Goal: Obtain resource: Download file/media

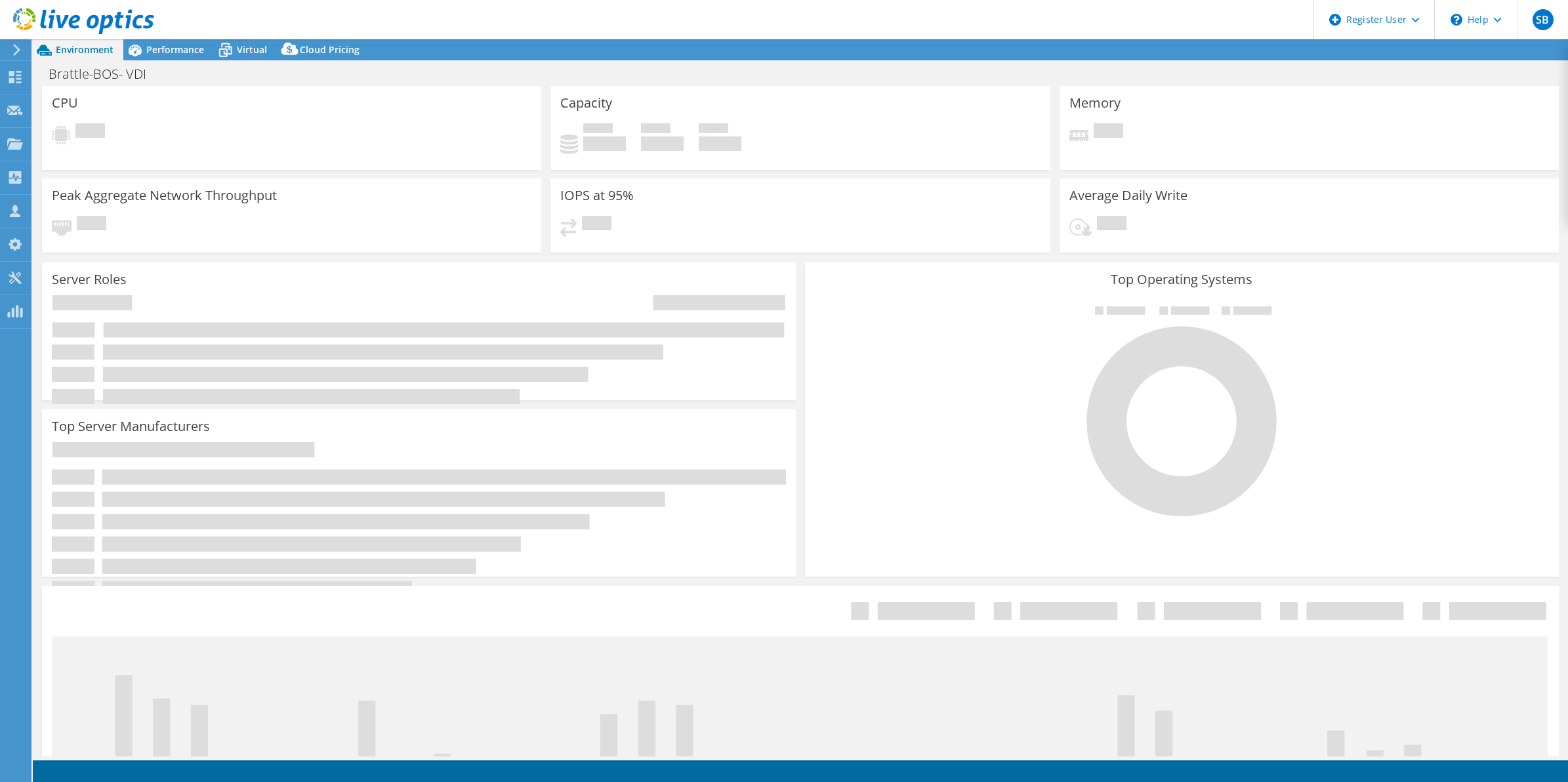
select select "USD"
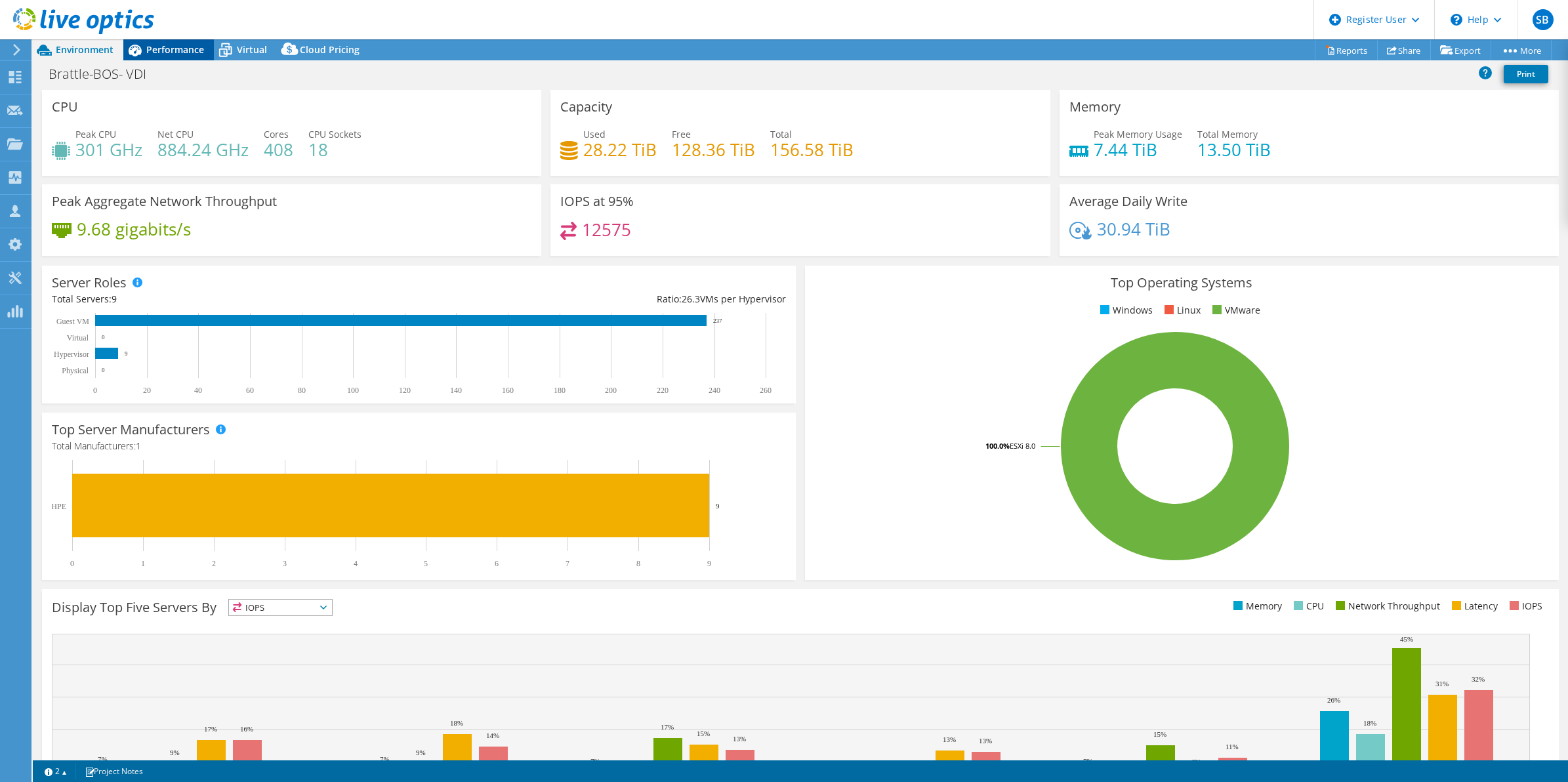
click at [155, 50] on span "Performance" at bounding box center [175, 49] width 58 height 13
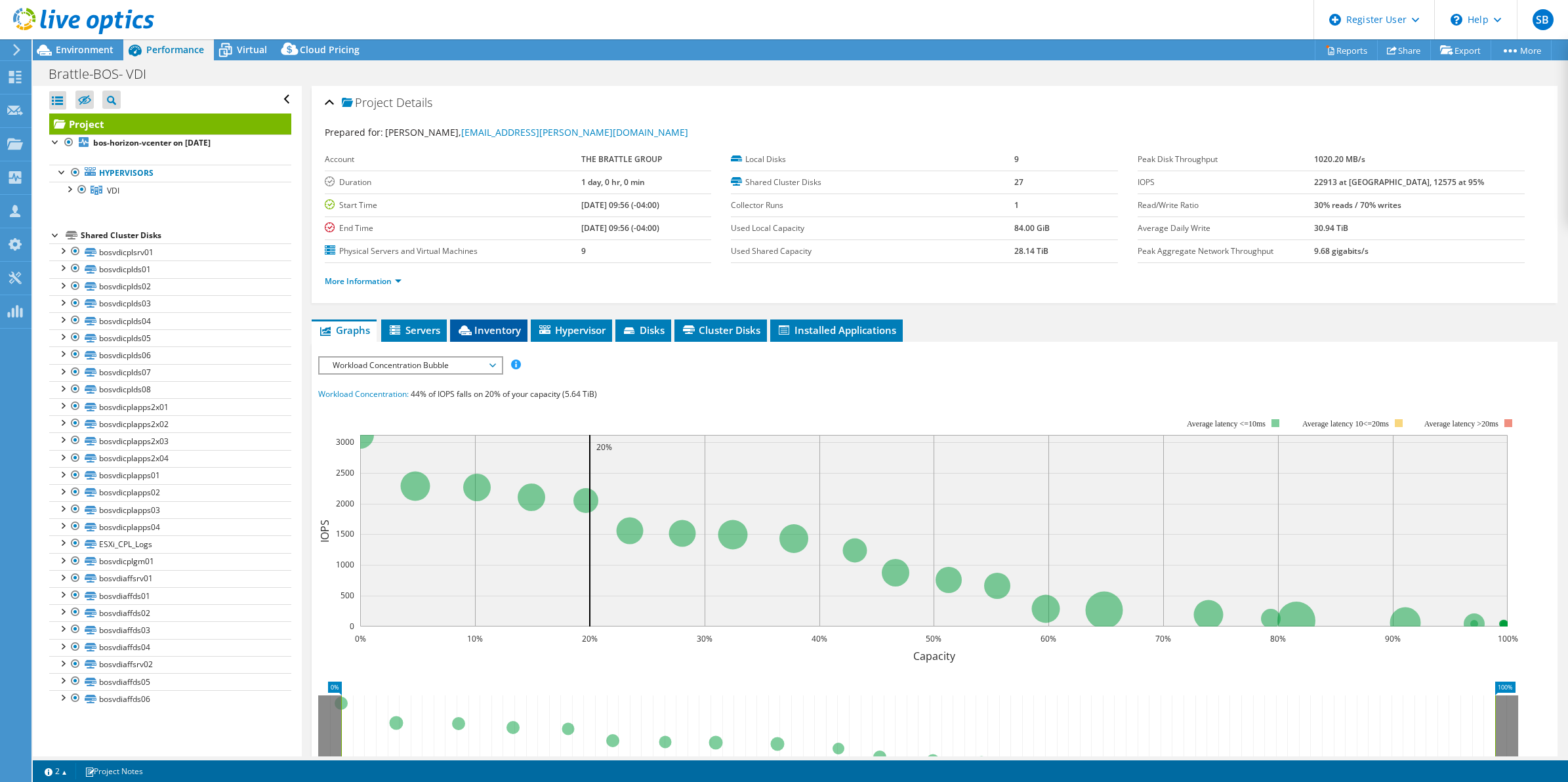
click at [481, 331] on span "Inventory" at bounding box center [488, 330] width 64 height 13
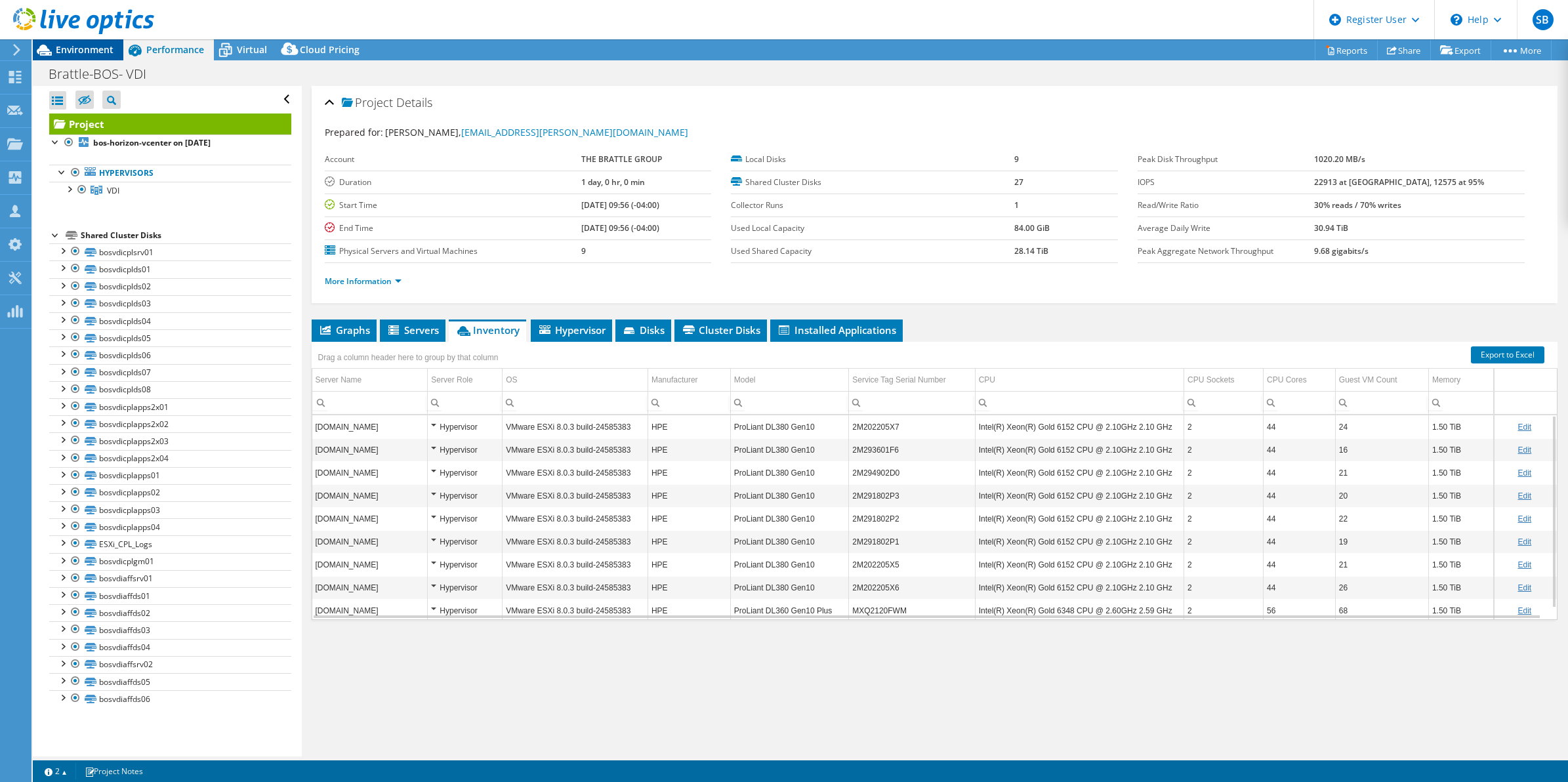
click at [82, 46] on span "Environment" at bounding box center [85, 49] width 58 height 13
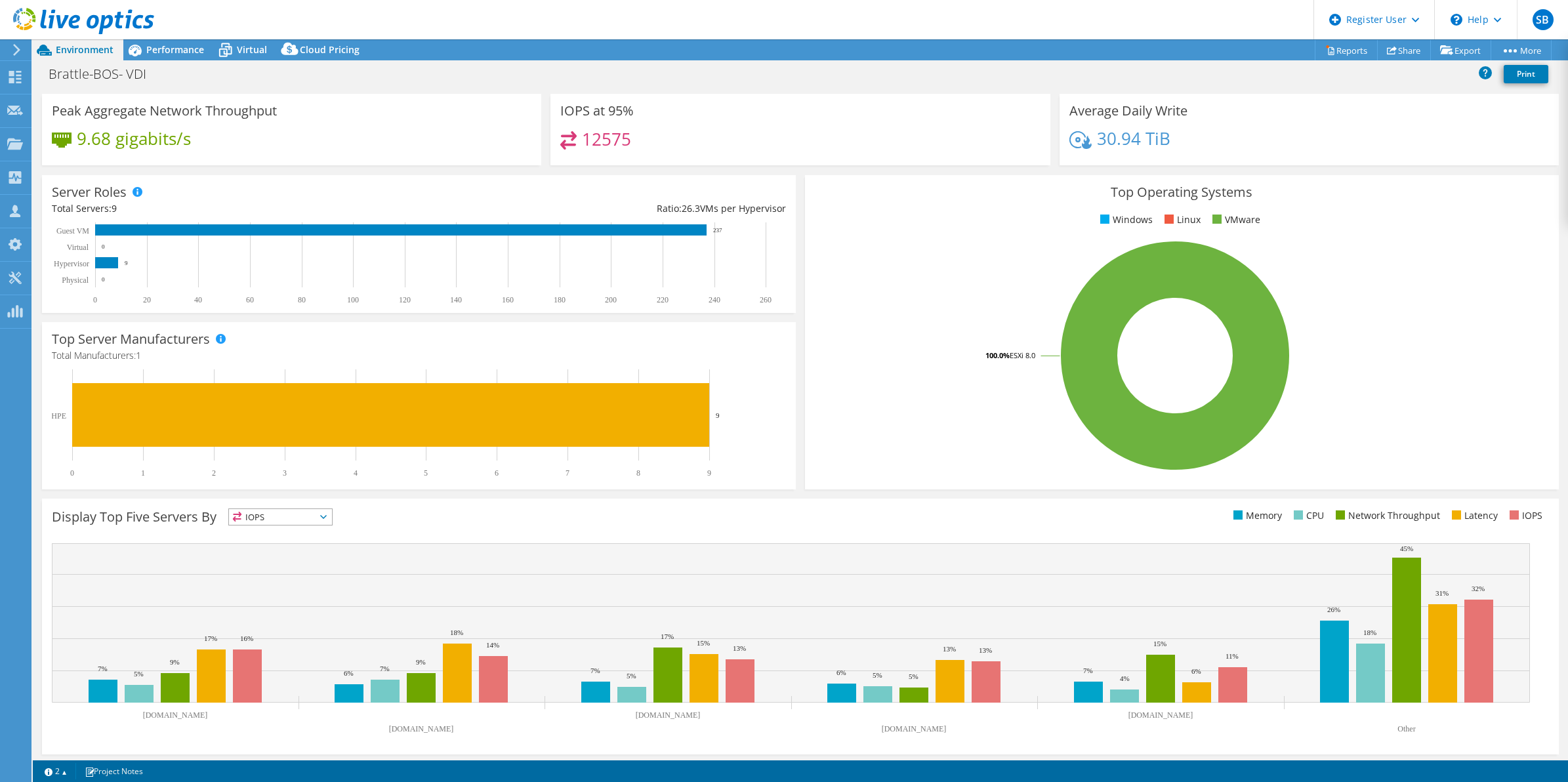
scroll to position [93, 0]
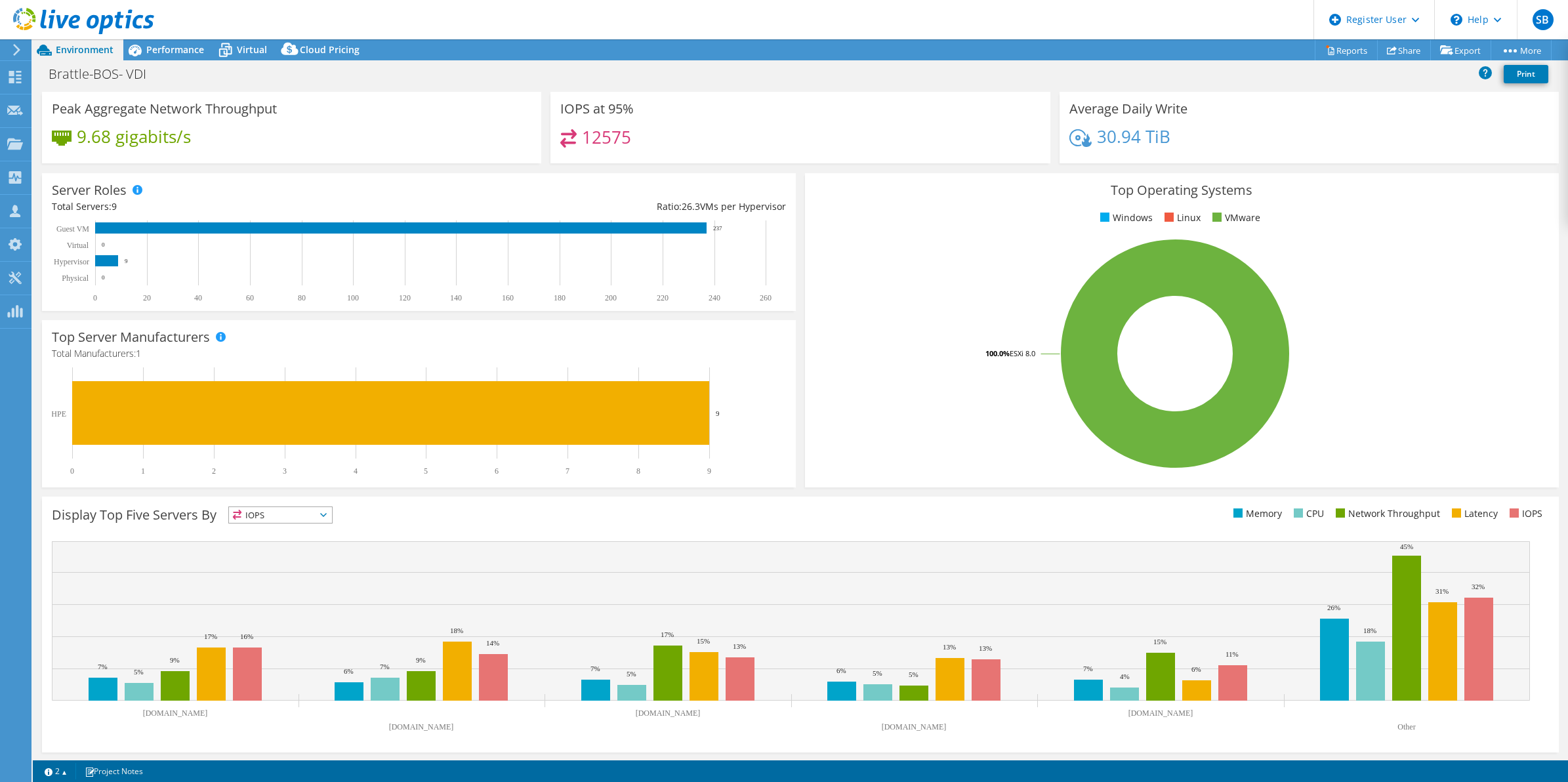
click at [313, 513] on span "IOPS" at bounding box center [280, 515] width 103 height 16
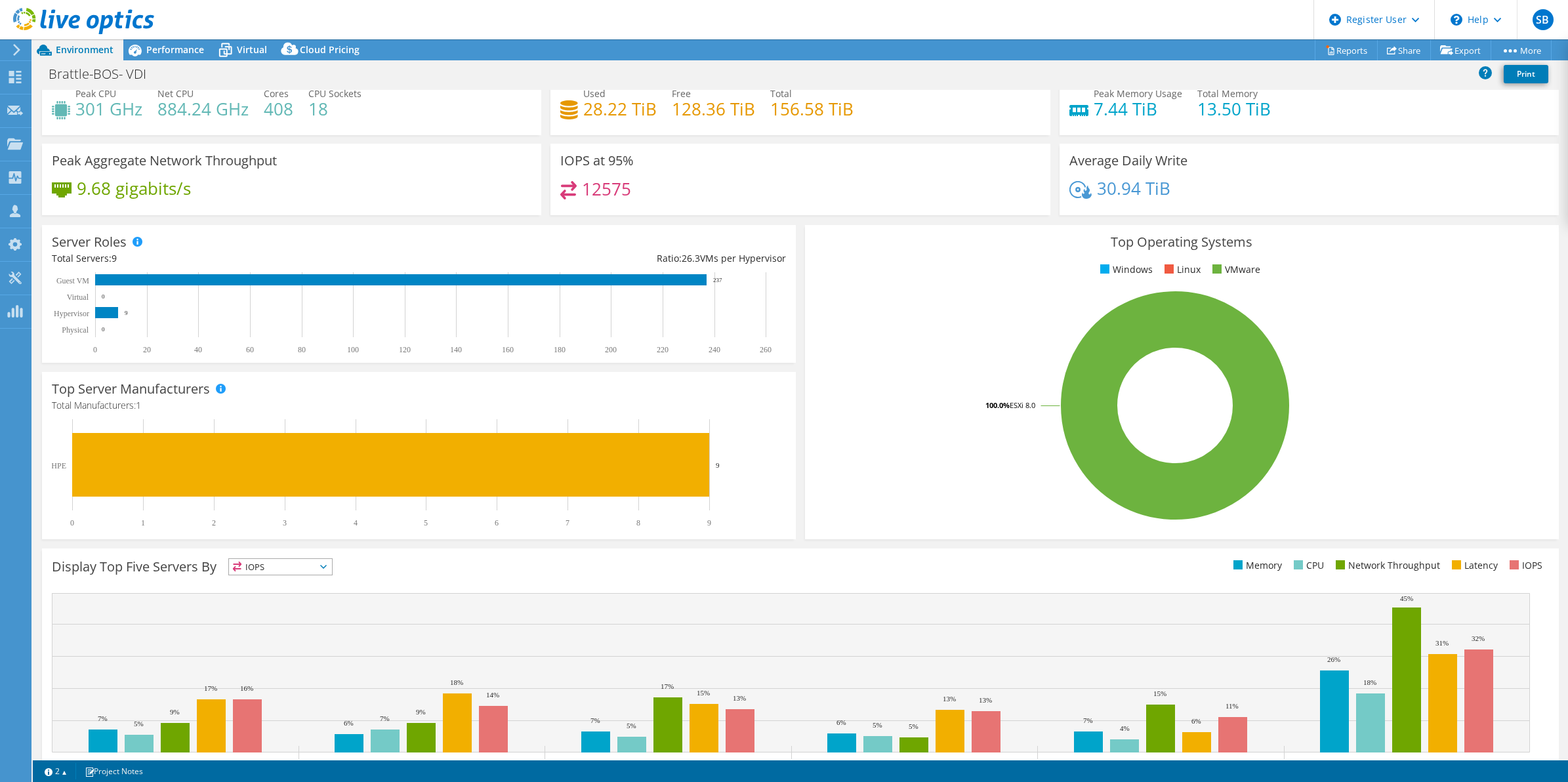
scroll to position [0, 0]
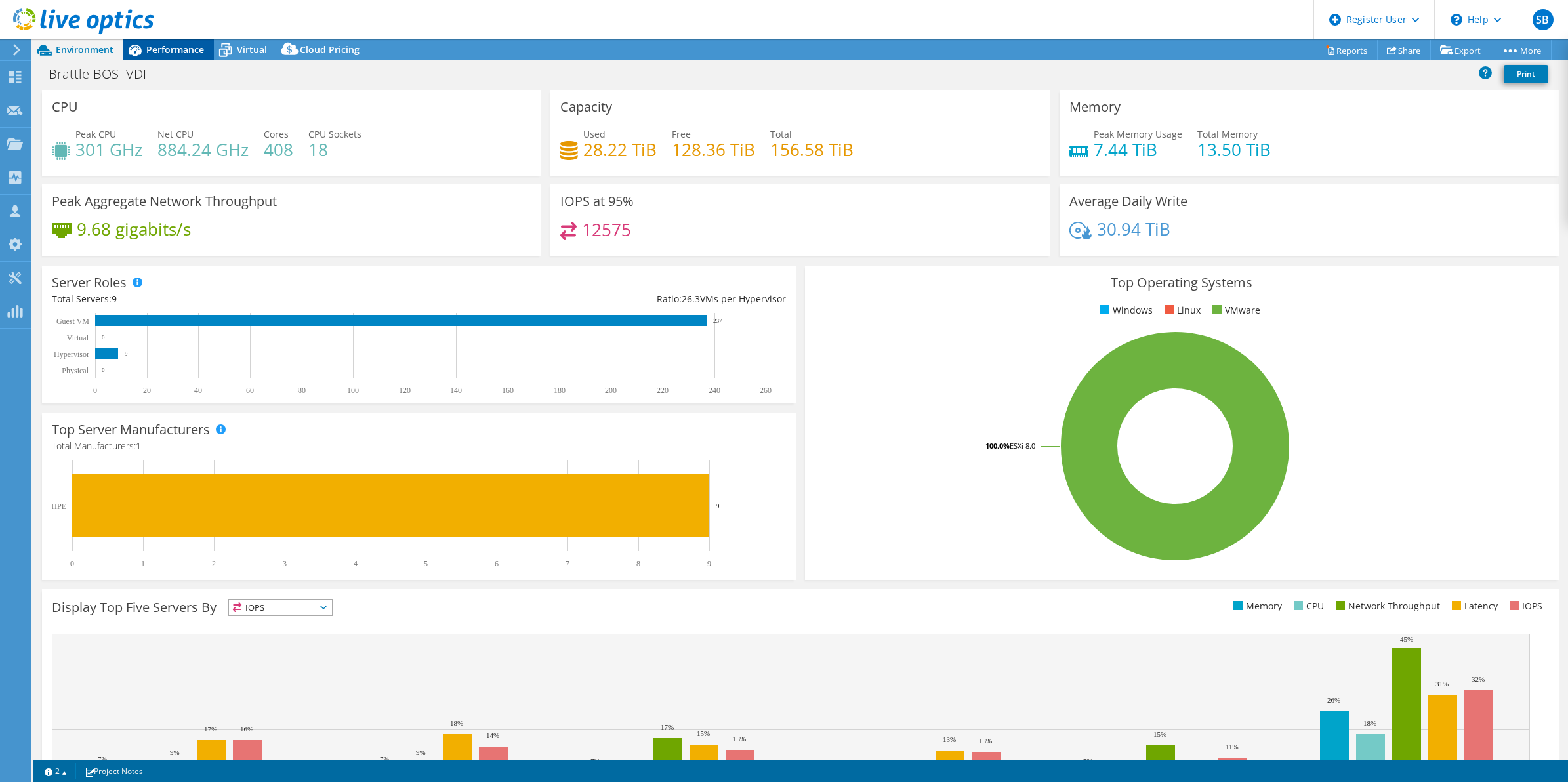
click at [137, 45] on icon at bounding box center [134, 49] width 23 height 23
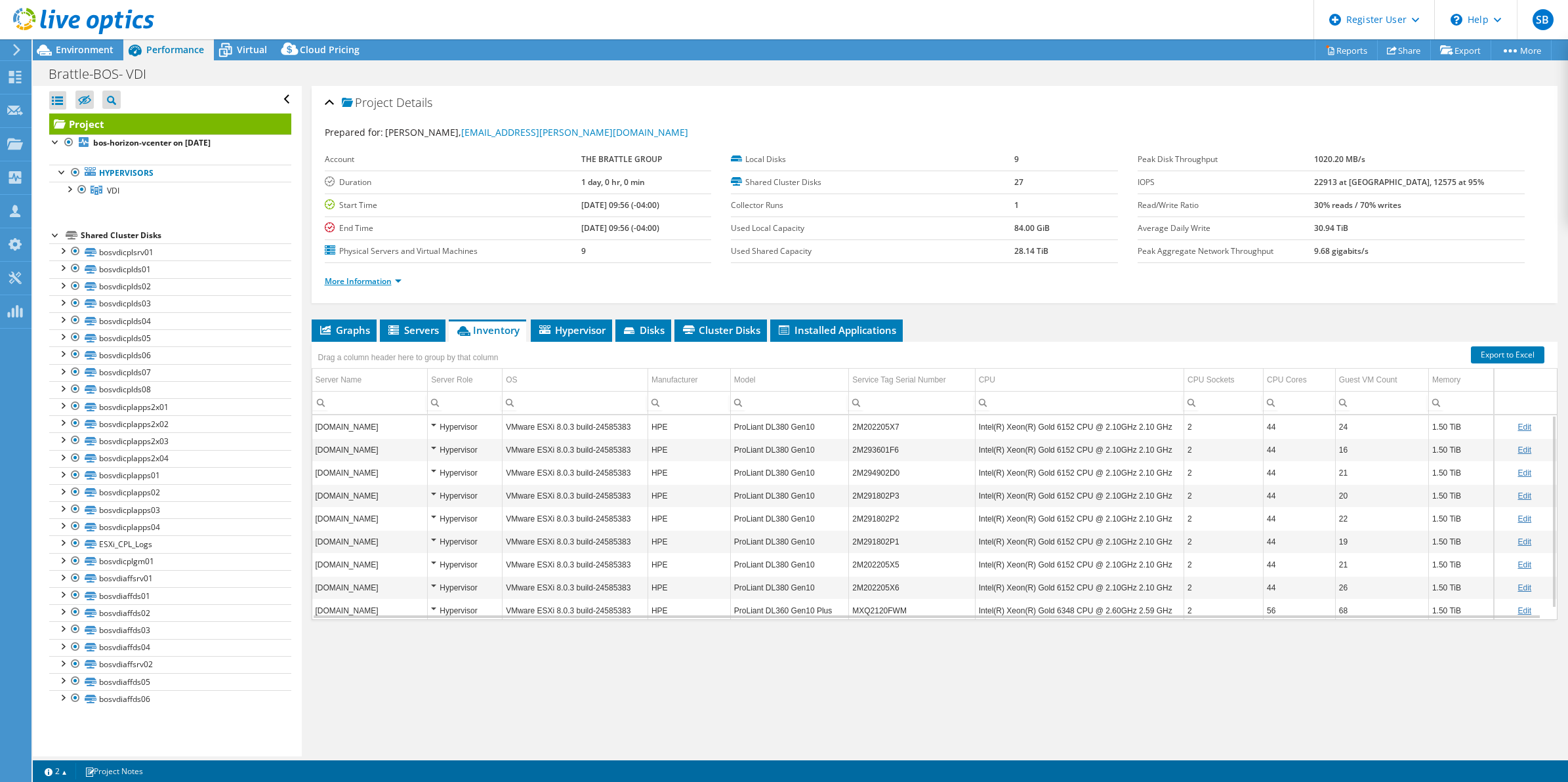
click at [361, 280] on link "More Information" at bounding box center [364, 281] width 77 height 11
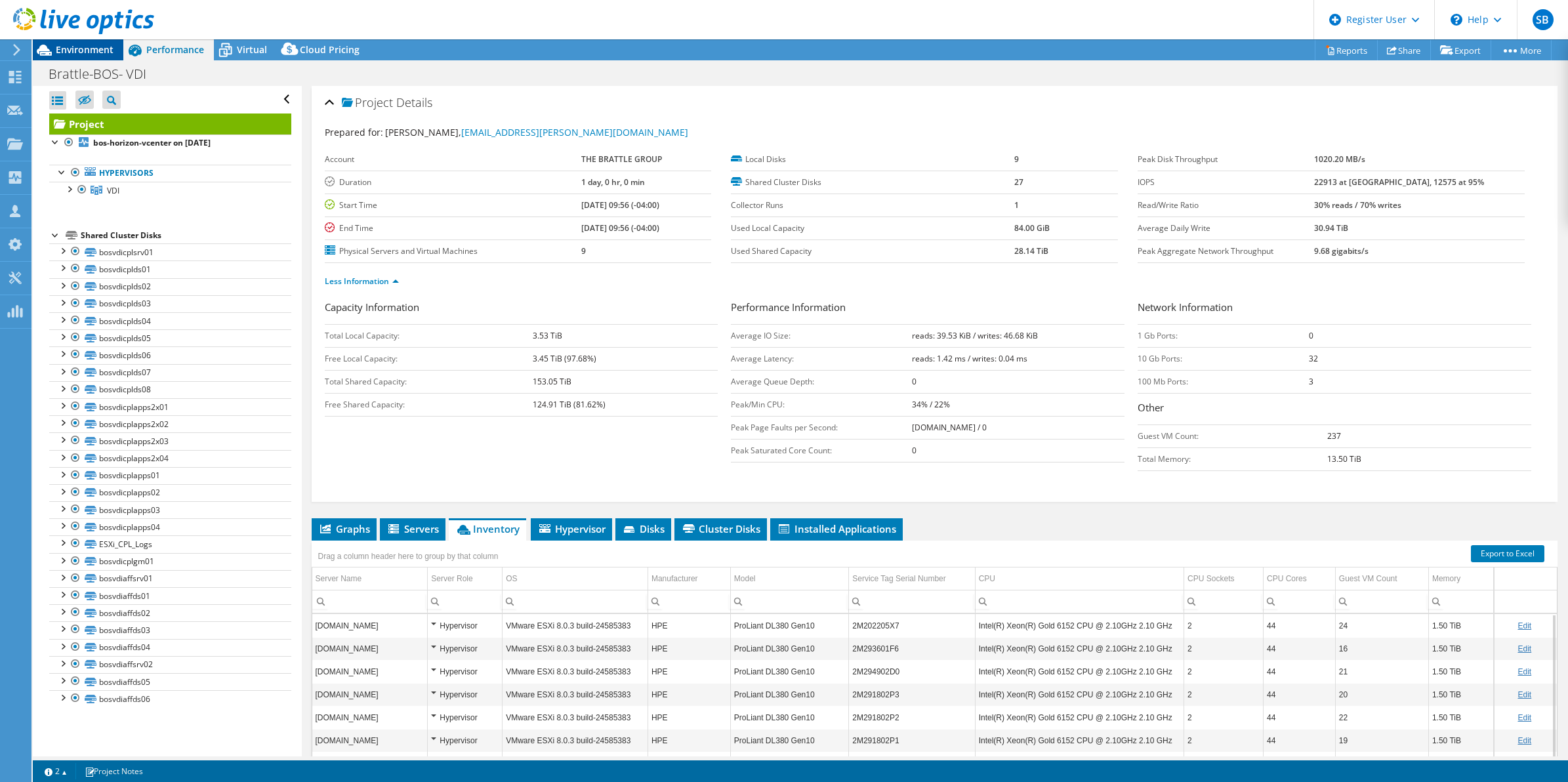
click at [97, 49] on span "Environment" at bounding box center [85, 49] width 58 height 13
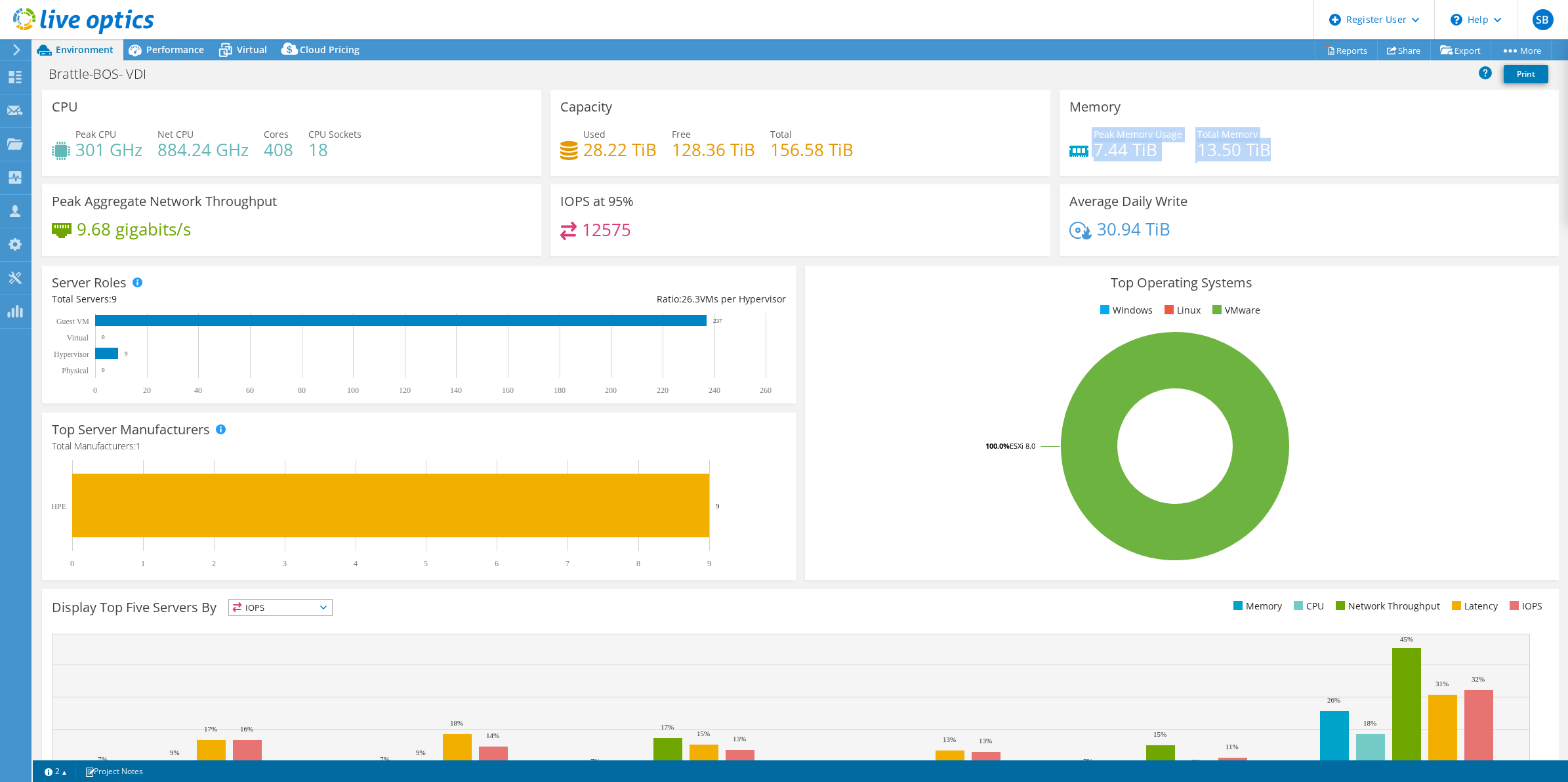
drag, startPoint x: 1263, startPoint y: 144, endPoint x: 1069, endPoint y: 146, distance: 194.0
click at [1069, 146] on div "Peak Memory Usage 7.44 TiB Total Memory 13.50 TiB" at bounding box center [1309, 148] width 480 height 42
drag, startPoint x: 1069, startPoint y: 146, endPoint x: 934, endPoint y: 95, distance: 144.3
click at [934, 95] on div "Capacity Used 28.22 TiB Free 128.36 TiB Total 156.58 TiB" at bounding box center [800, 132] width 499 height 86
click at [143, 48] on icon at bounding box center [134, 49] width 23 height 23
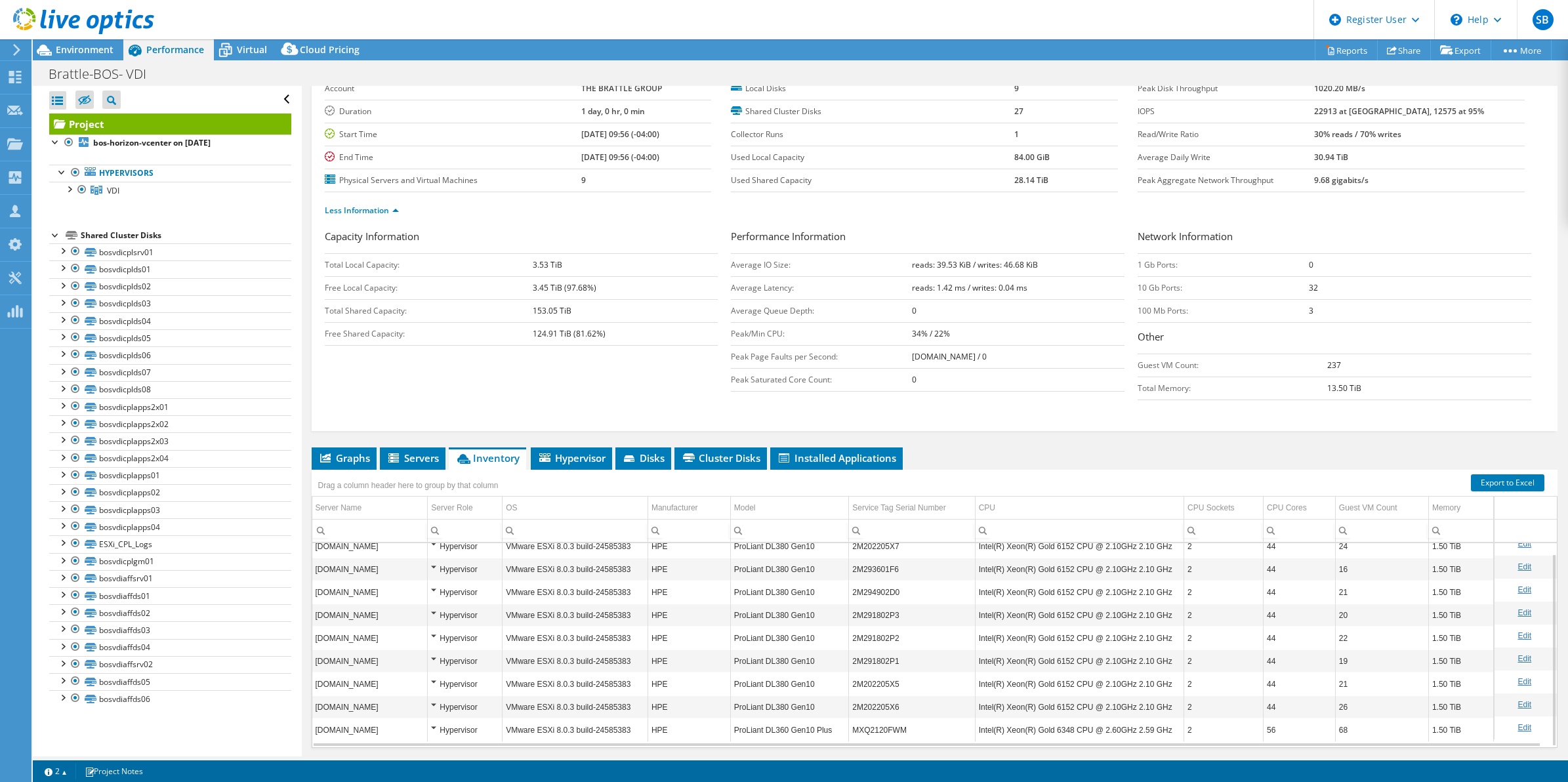
scroll to position [114, 0]
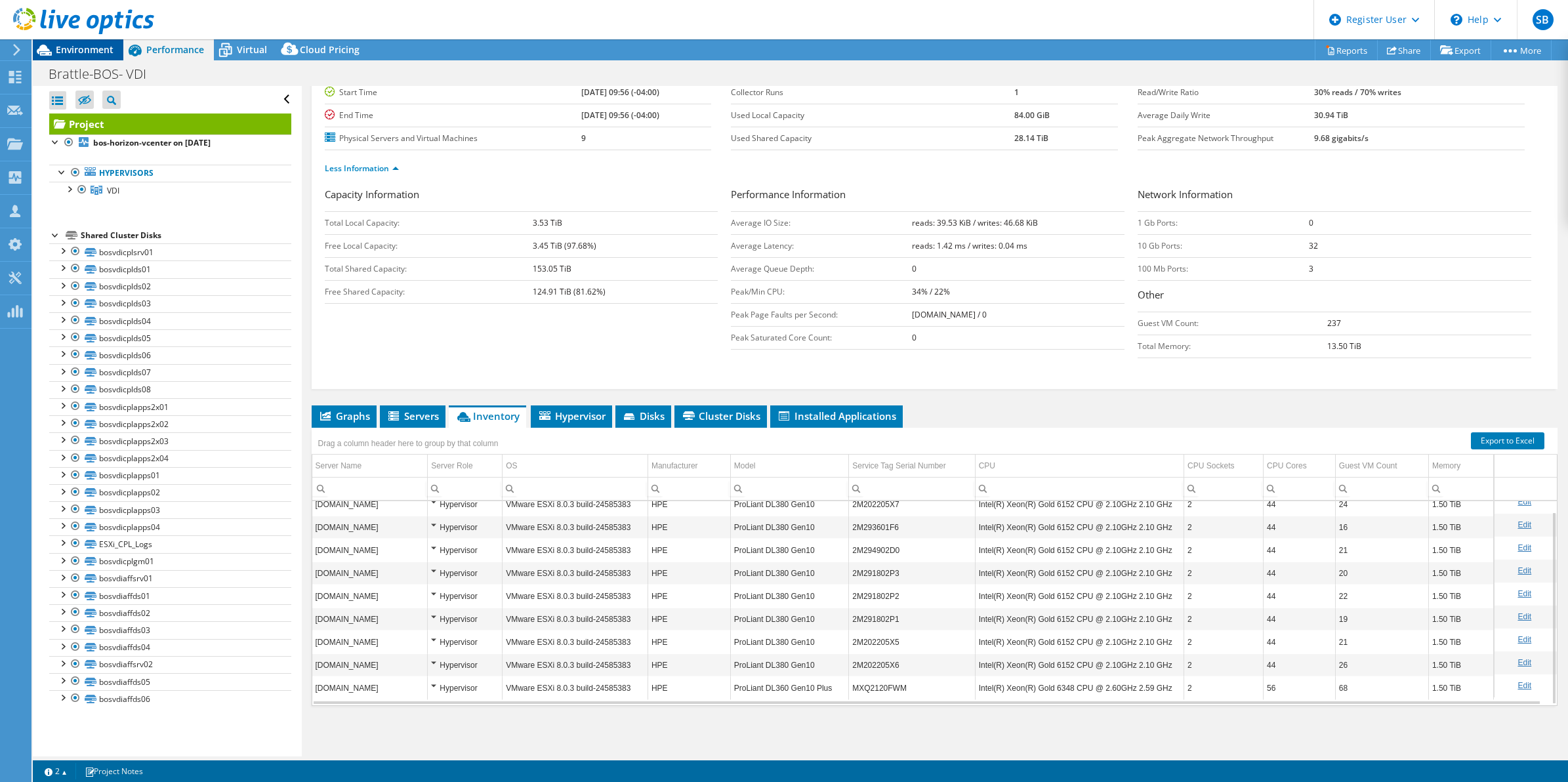
click at [60, 49] on span "Environment" at bounding box center [85, 49] width 58 height 13
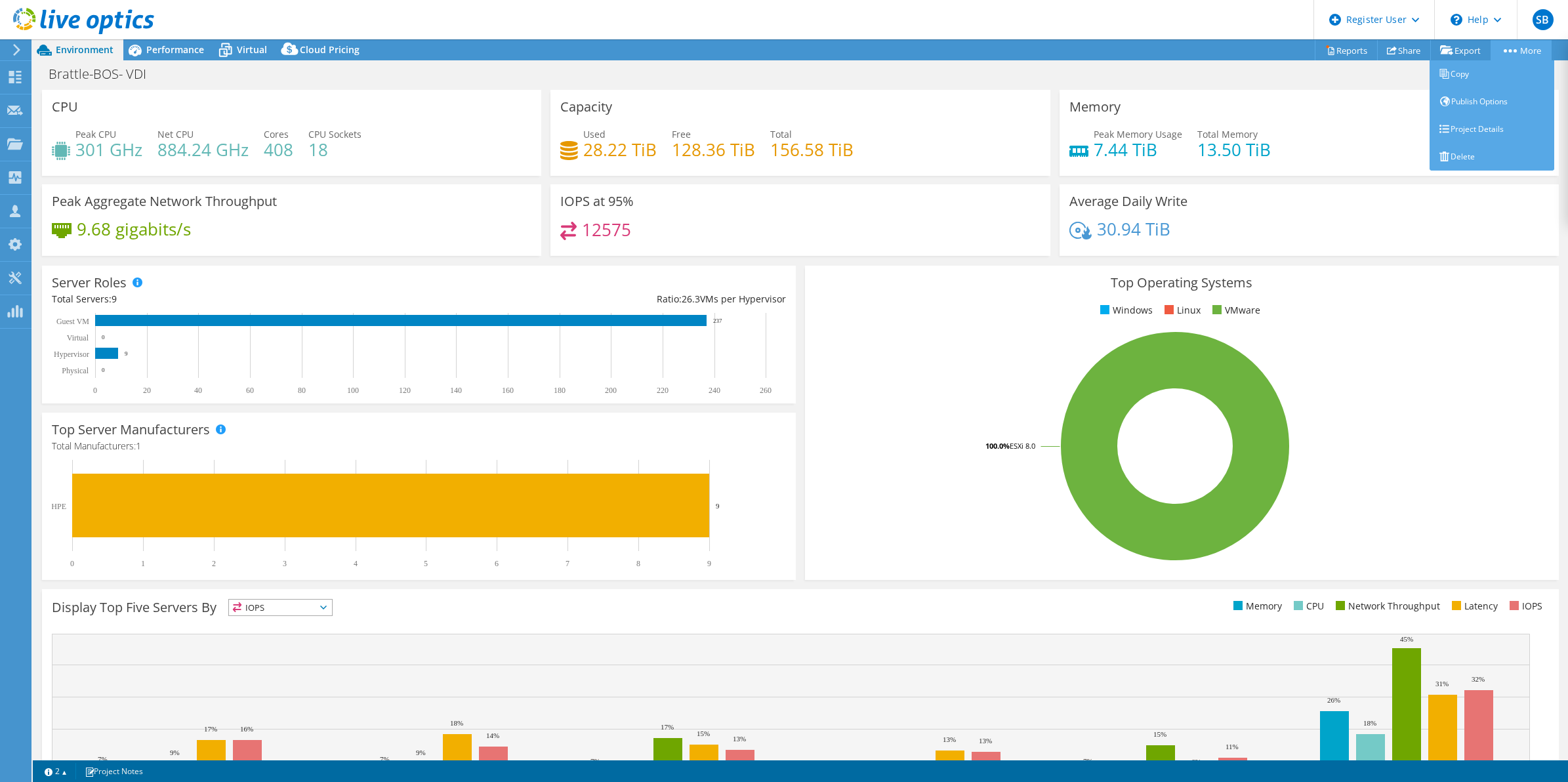
click at [1516, 53] on link "More" at bounding box center [1521, 50] width 61 height 20
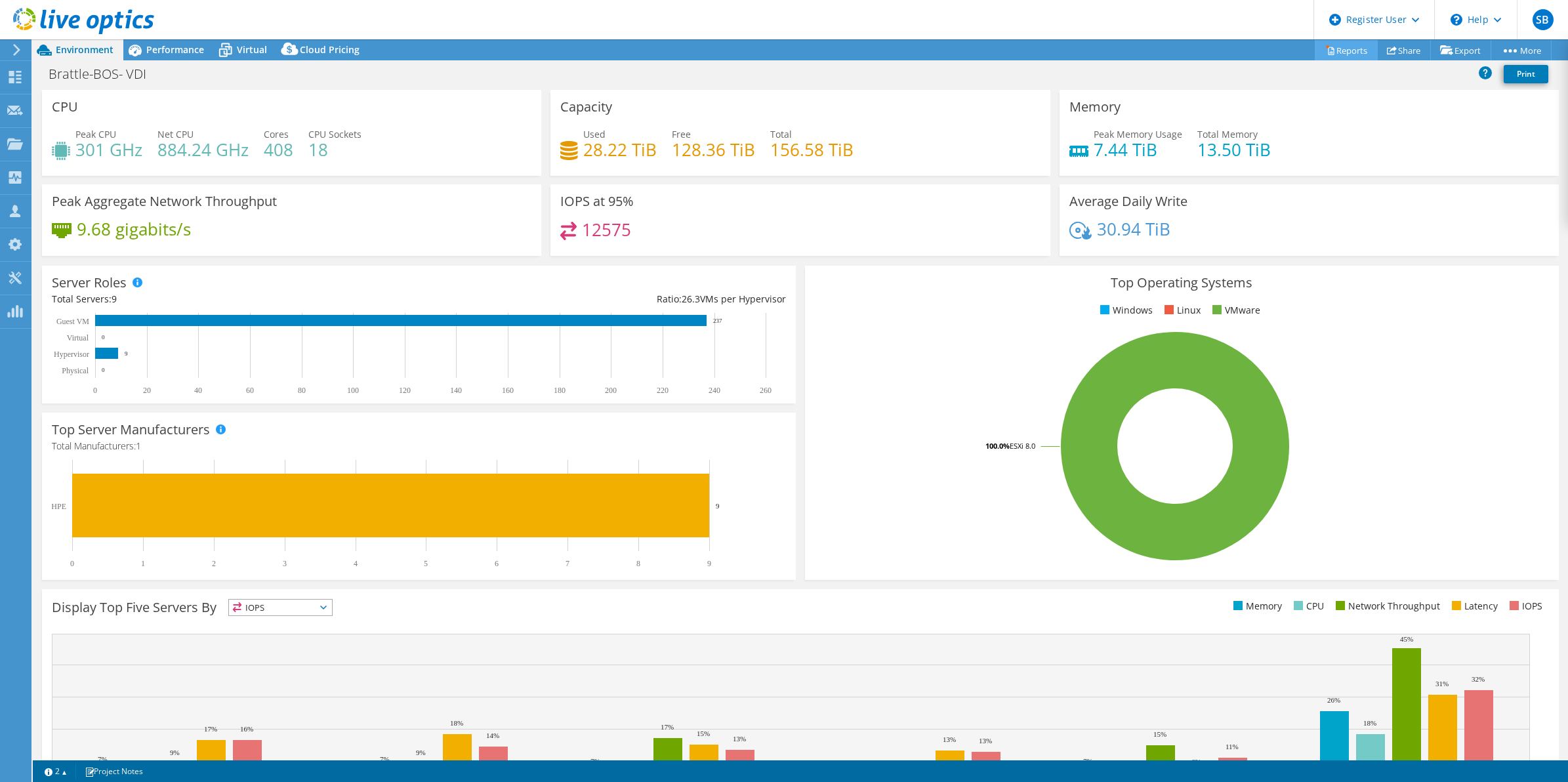
click at [1314, 47] on link "Reports" at bounding box center [1346, 50] width 63 height 20
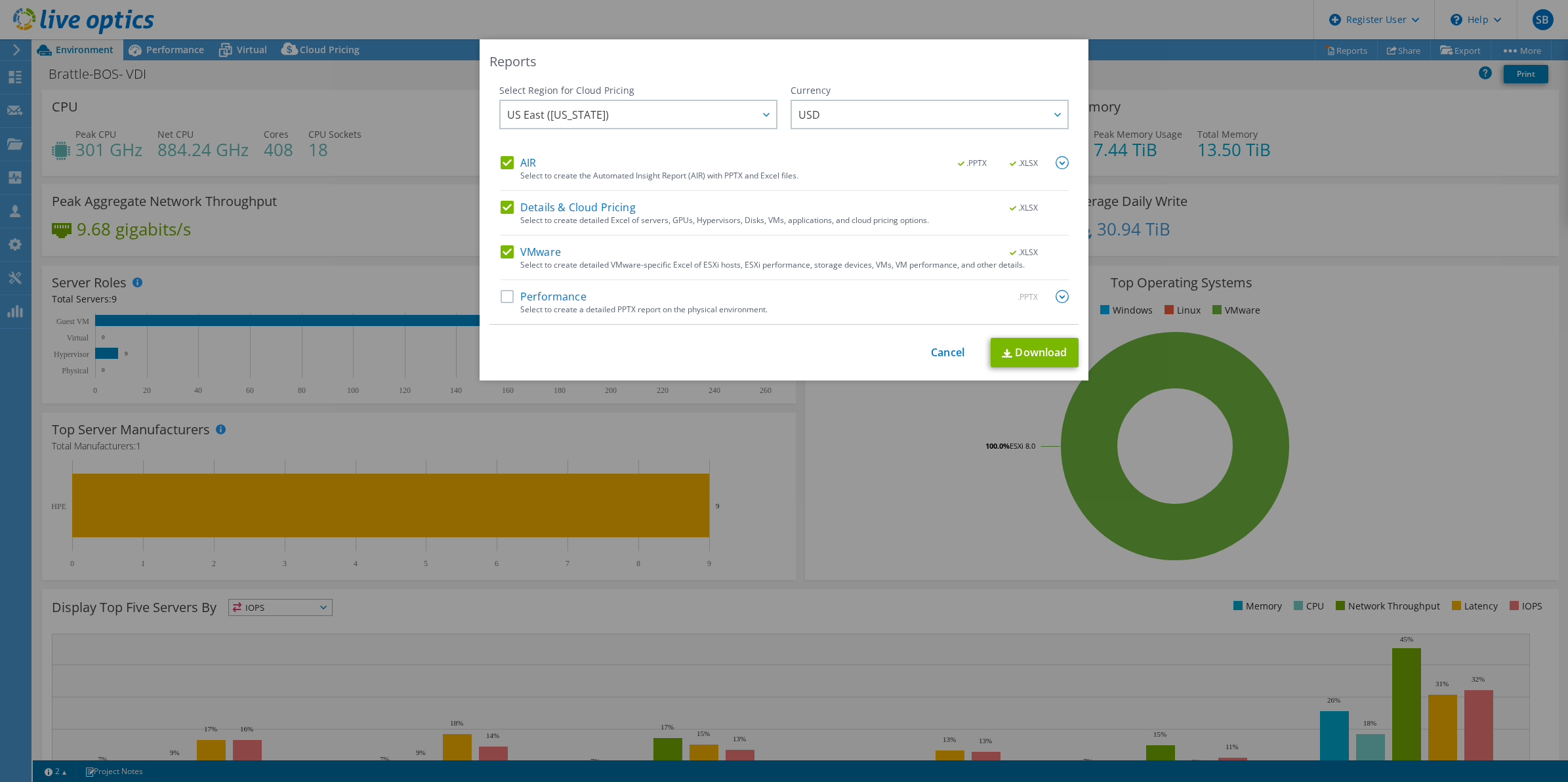
click at [506, 208] on label "Details & Cloud Pricing" at bounding box center [568, 207] width 135 height 13
click at [0, 0] on input "Details & Cloud Pricing" at bounding box center [0, 0] width 0 height 0
click at [503, 254] on label "VMware" at bounding box center [530, 251] width 60 height 13
click at [0, 0] on input "VMware" at bounding box center [0, 0] width 0 height 0
click at [805, 267] on div "Select to create detailed VMware-specific Excel of ESXi hosts, ESXi performance…" at bounding box center [794, 265] width 548 height 9
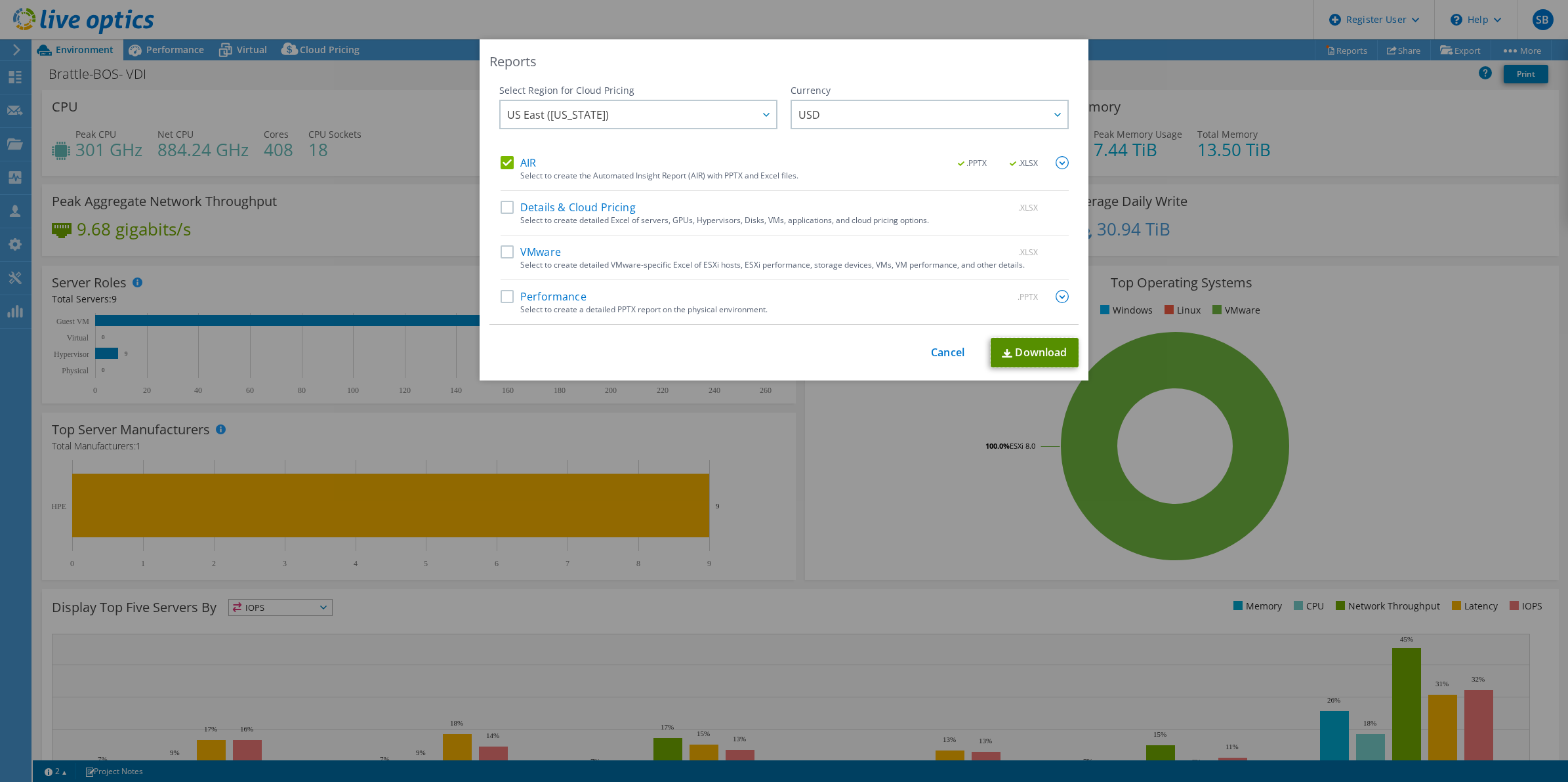
click at [1032, 353] on link "Download" at bounding box center [1034, 353] width 88 height 30
click at [500, 304] on div "Performance .PPTX" at bounding box center [784, 297] width 568 height 15
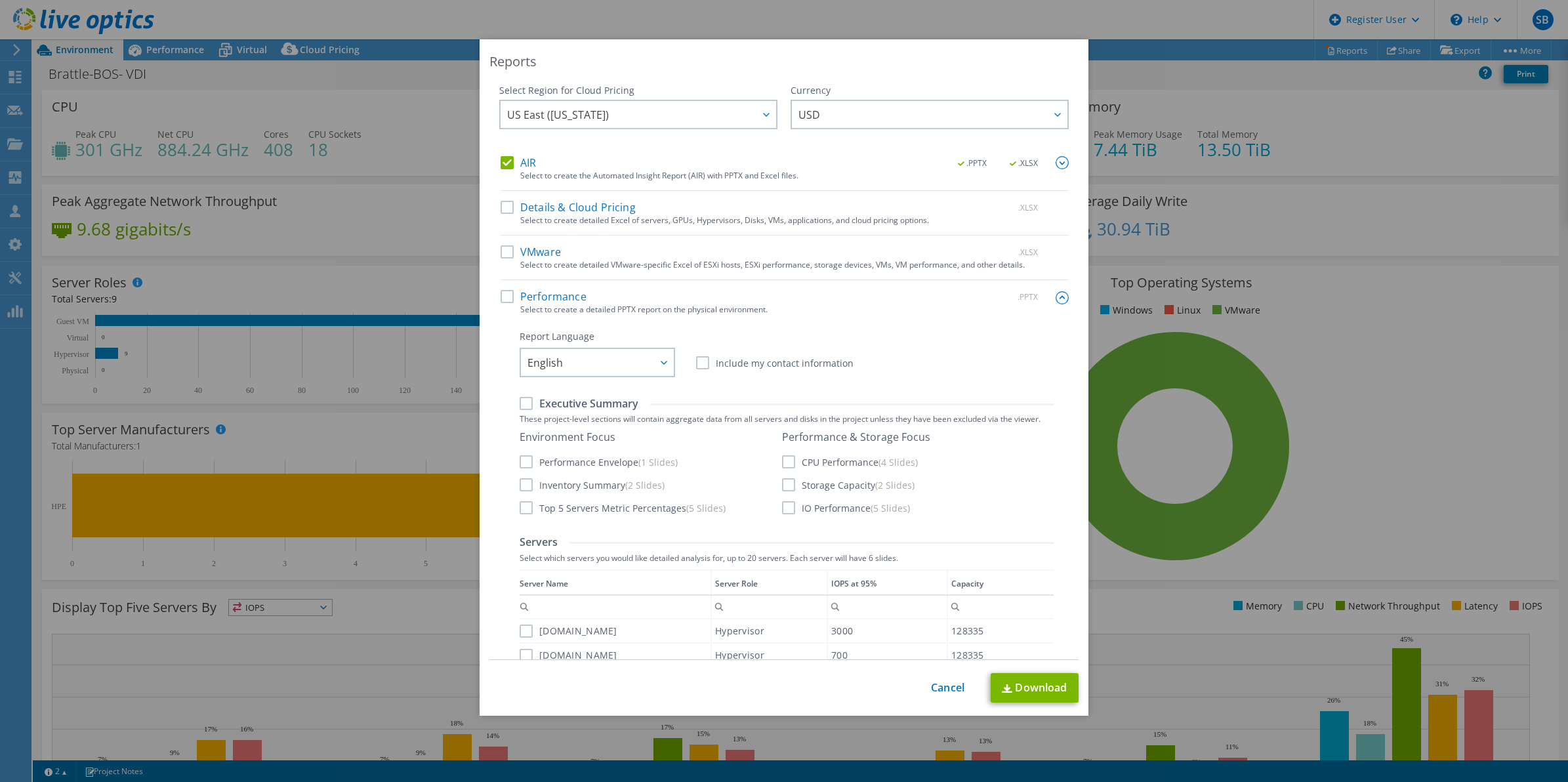
click at [500, 301] on label "Performance" at bounding box center [543, 296] width 86 height 13
click at [0, 0] on input "Performance" at bounding box center [0, 0] width 0 height 0
click at [500, 162] on label "AIR" at bounding box center [517, 163] width 35 height 13
click at [0, 0] on input "AIR" at bounding box center [0, 0] width 0 height 0
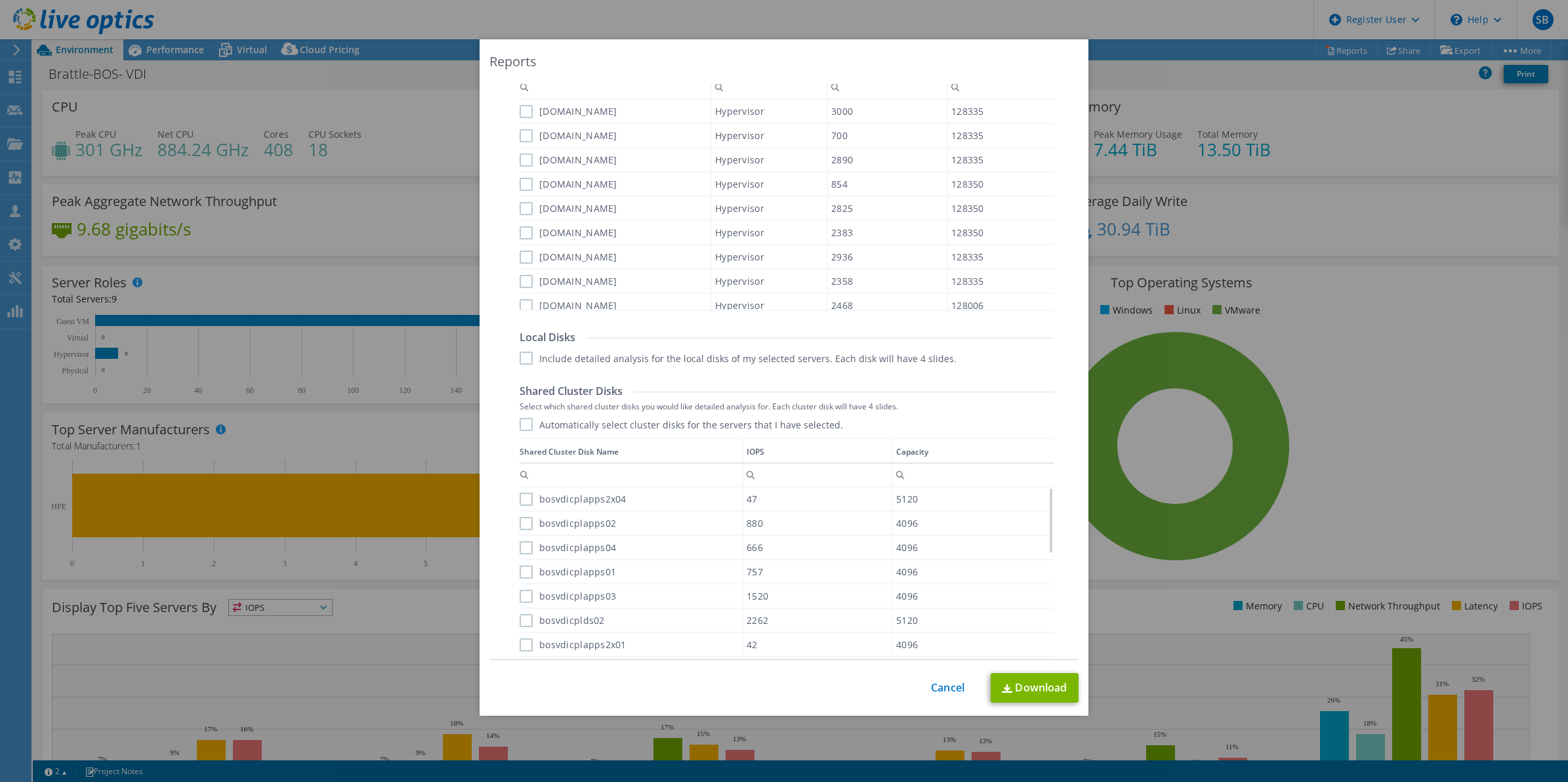
scroll to position [185, 0]
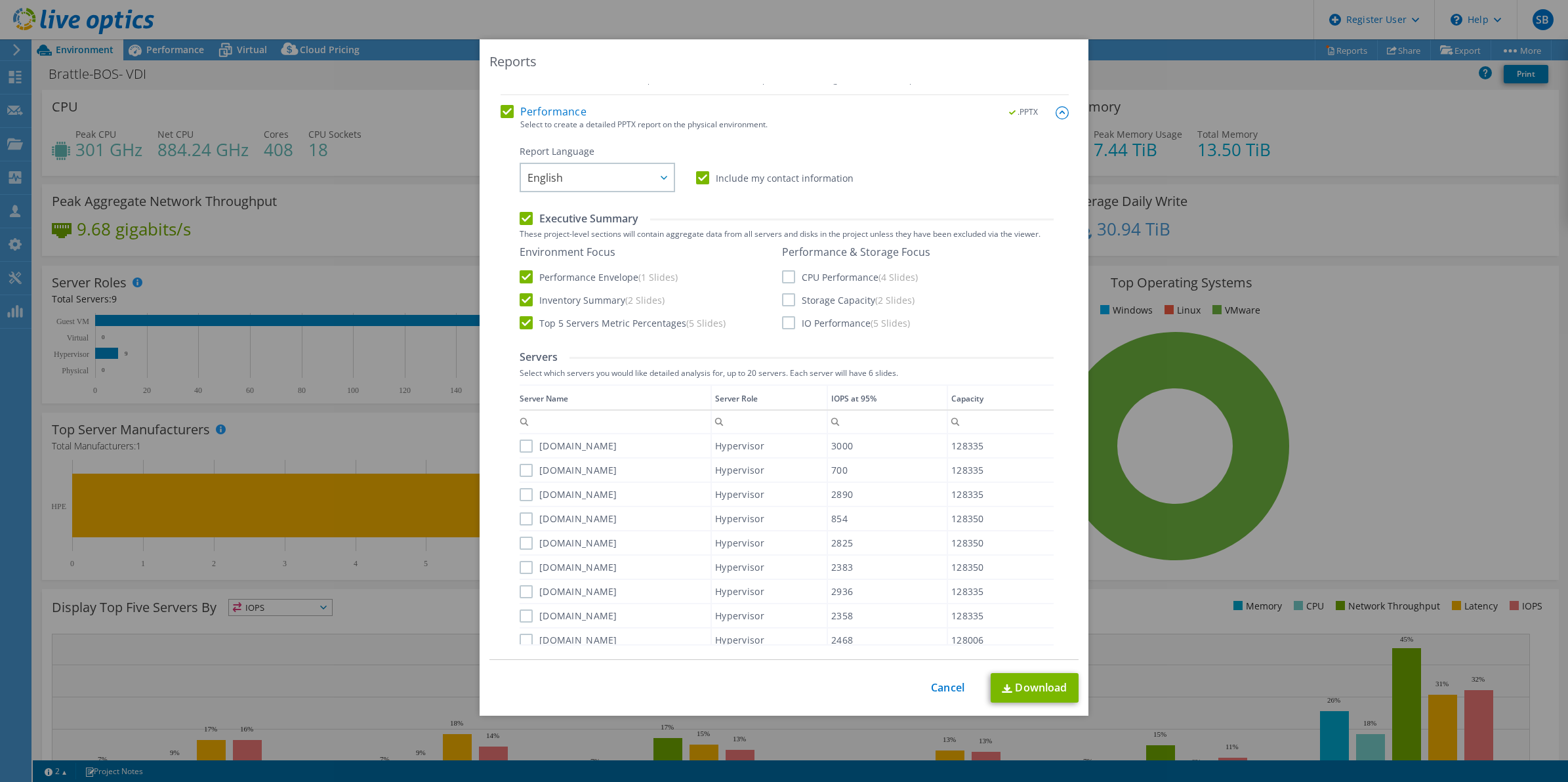
click at [782, 271] on label "CPU Performance (4 Slides)" at bounding box center [850, 276] width 136 height 13
click at [0, 0] on input "CPU Performance (4 Slides)" at bounding box center [0, 0] width 0 height 0
click at [782, 293] on label "Storage Capacity (2 Slides)" at bounding box center [848, 299] width 133 height 13
click at [0, 0] on input "Storage Capacity (2 Slides)" at bounding box center [0, 0] width 0 height 0
click at [782, 323] on label "IO Performance (5 Slides)" at bounding box center [846, 323] width 128 height 13
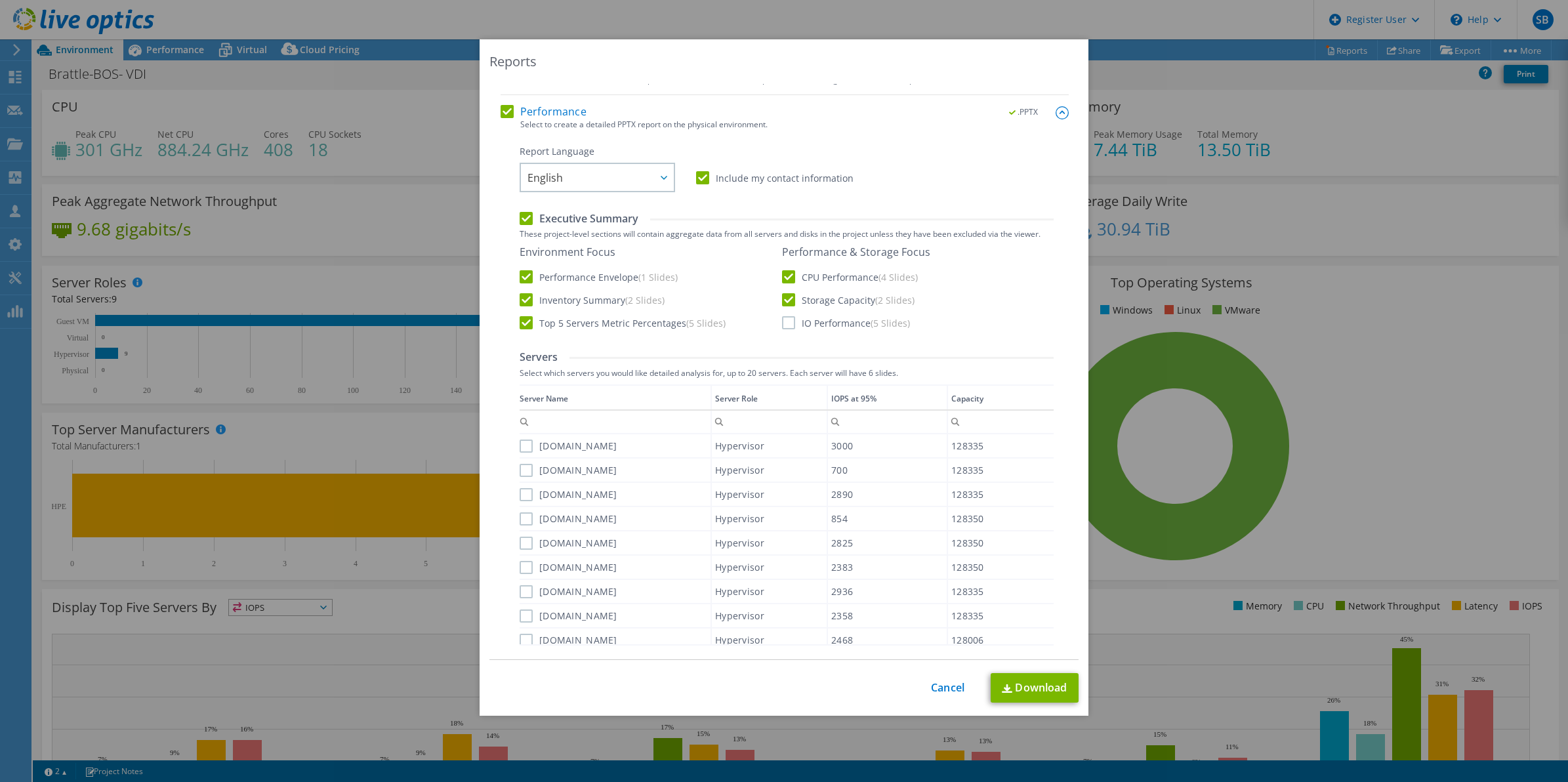
click at [0, 0] on input "IO Performance (5 Slides)" at bounding box center [0, 0] width 0 height 0
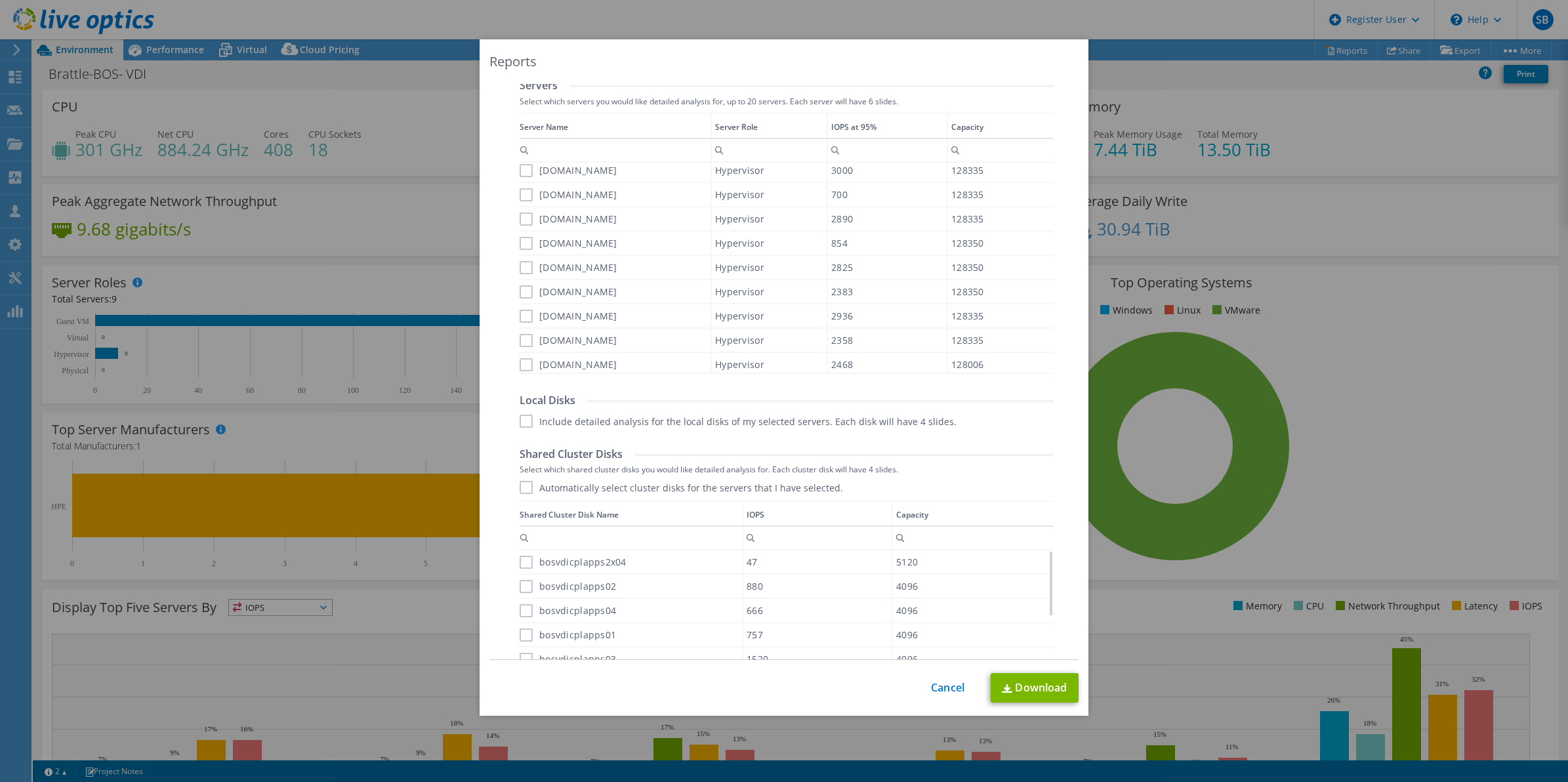
scroll to position [677, 0]
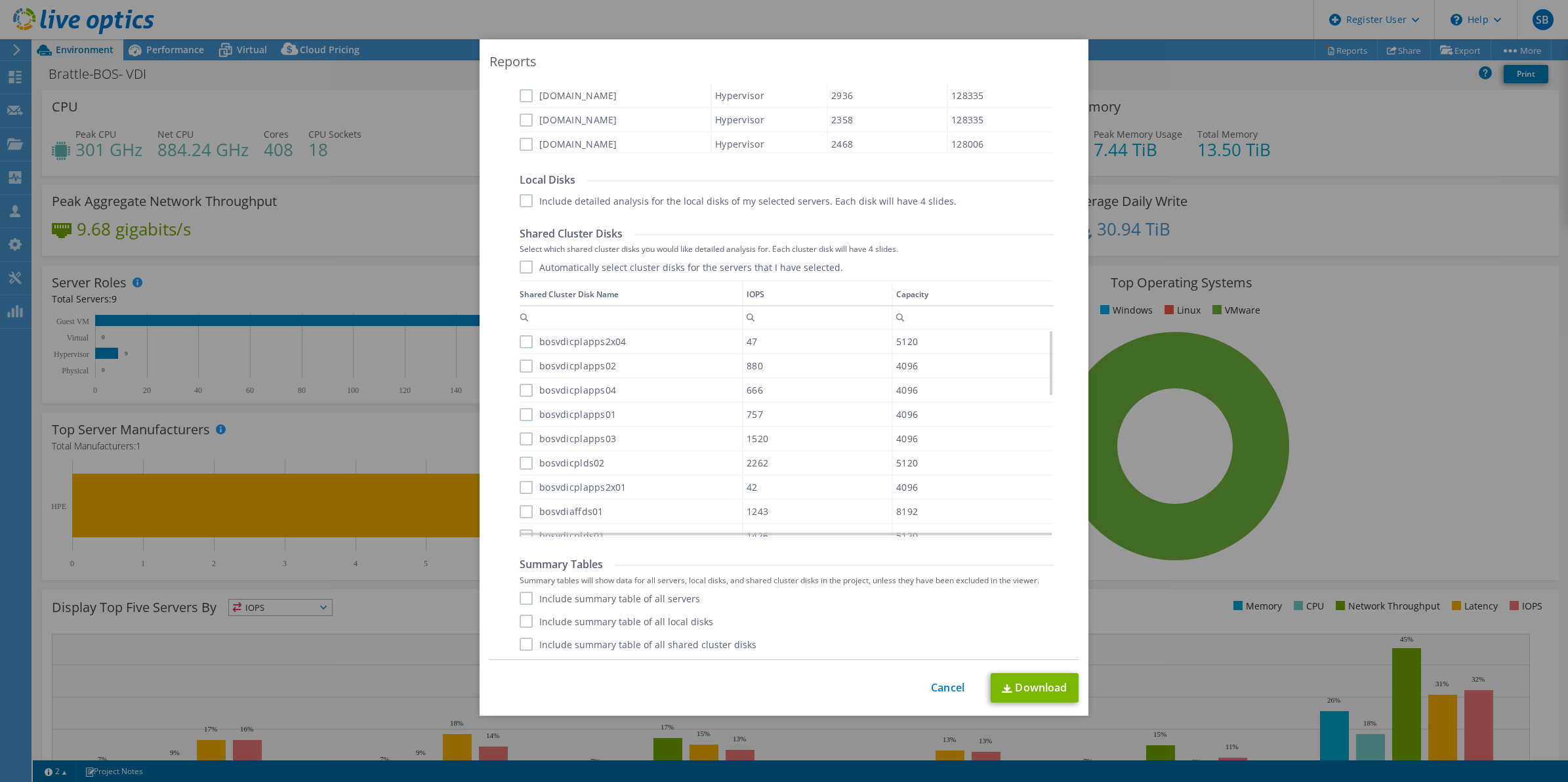
drag, startPoint x: 516, startPoint y: 592, endPoint x: 506, endPoint y: 623, distance: 32.6
click at [520, 598] on label "Include summary table of all servers" at bounding box center [610, 598] width 181 height 13
click at [0, 0] on input "Include summary table of all servers" at bounding box center [0, 0] width 0 height 0
drag, startPoint x: 516, startPoint y: 623, endPoint x: 516, endPoint y: 638, distance: 15.0
click at [520, 622] on label "Include summary table of all local disks" at bounding box center [616, 621] width 193 height 13
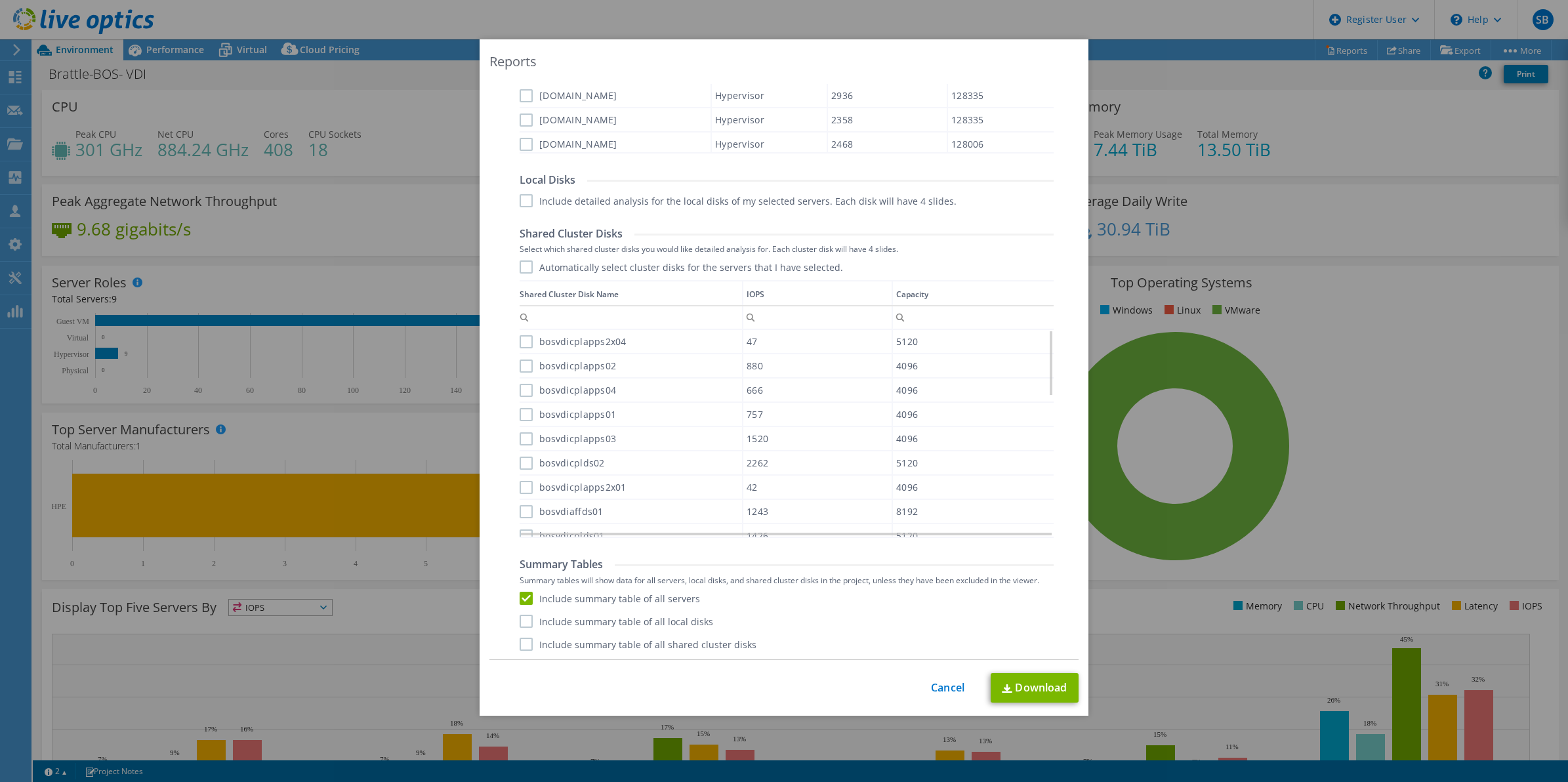
click at [0, 0] on input "Include summary table of all local disks" at bounding box center [0, 0] width 0 height 0
click at [520, 643] on label "Include summary table of all shared cluster disks" at bounding box center [638, 644] width 237 height 13
click at [0, 0] on input "Include summary table of all shared cluster disks" at bounding box center [0, 0] width 0 height 0
click at [1028, 692] on link "Download" at bounding box center [1034, 688] width 88 height 30
drag, startPoint x: 420, startPoint y: 224, endPoint x: 388, endPoint y: 223, distance: 32.0
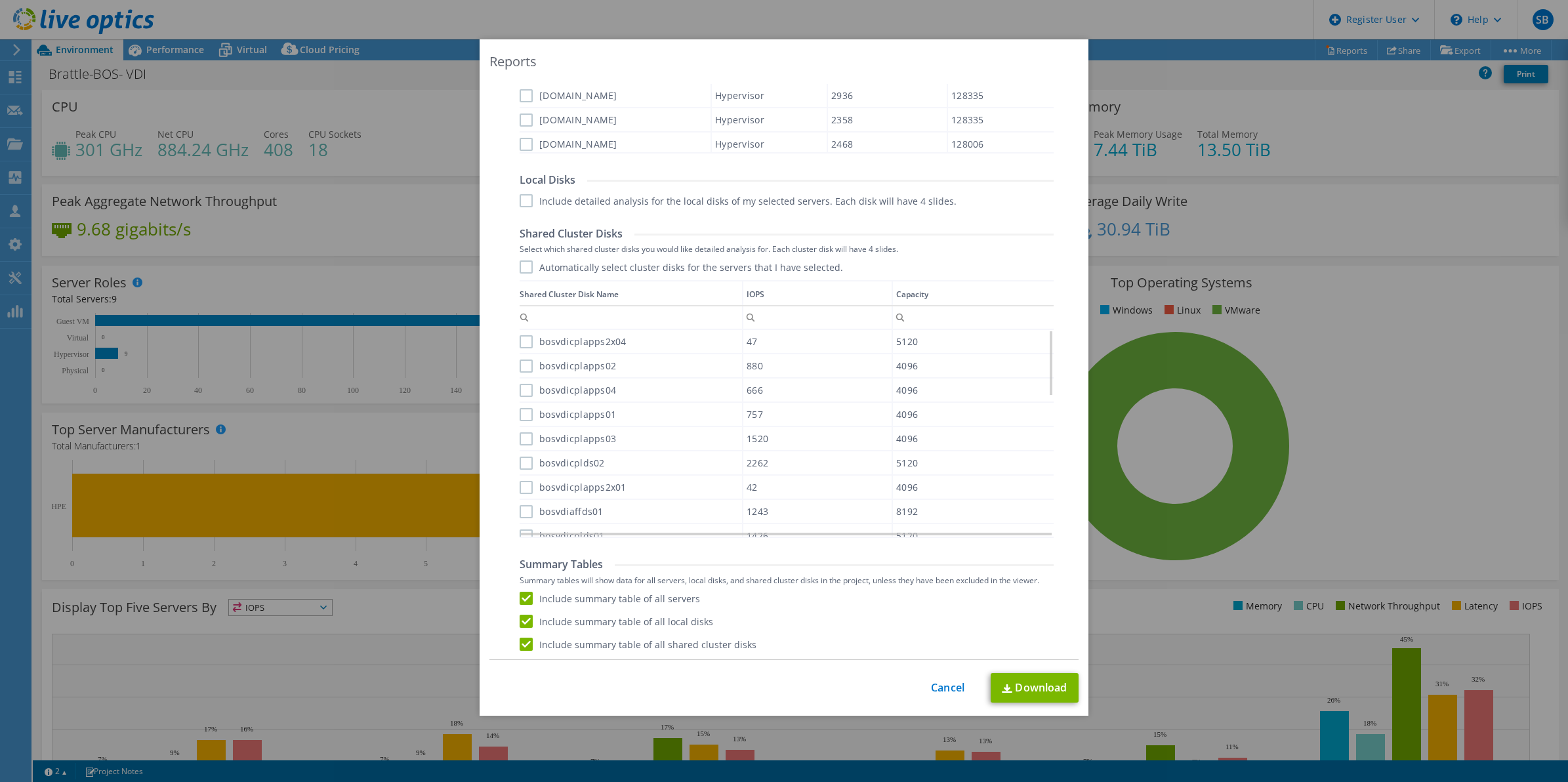
click at [418, 223] on div "Reports Select Region for Cloud Pricing Asia Pacific ([GEOGRAPHIC_DATA]) [GEOGR…" at bounding box center [784, 391] width 1568 height 703
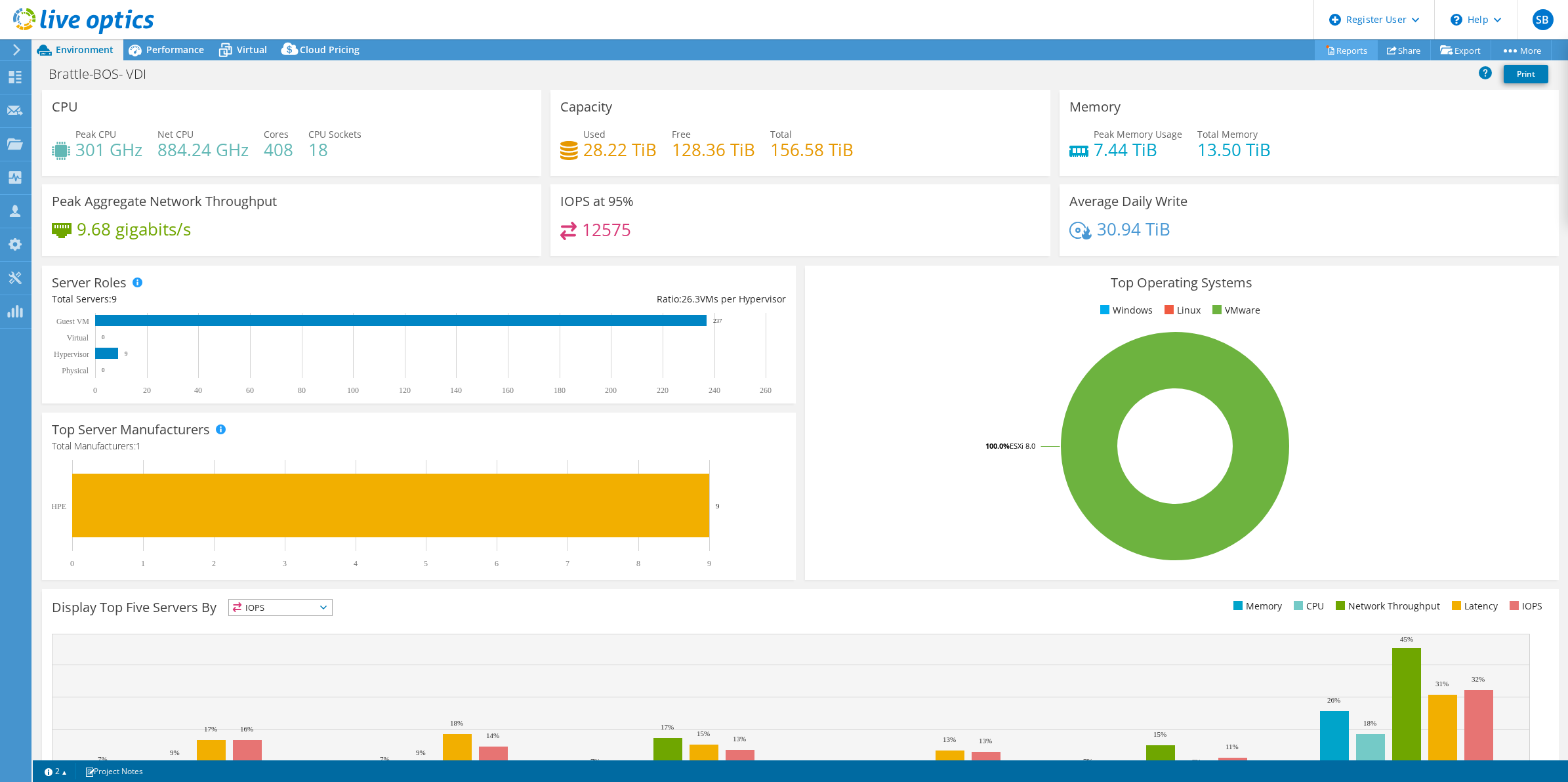
click at [1325, 49] on icon at bounding box center [1330, 50] width 10 height 10
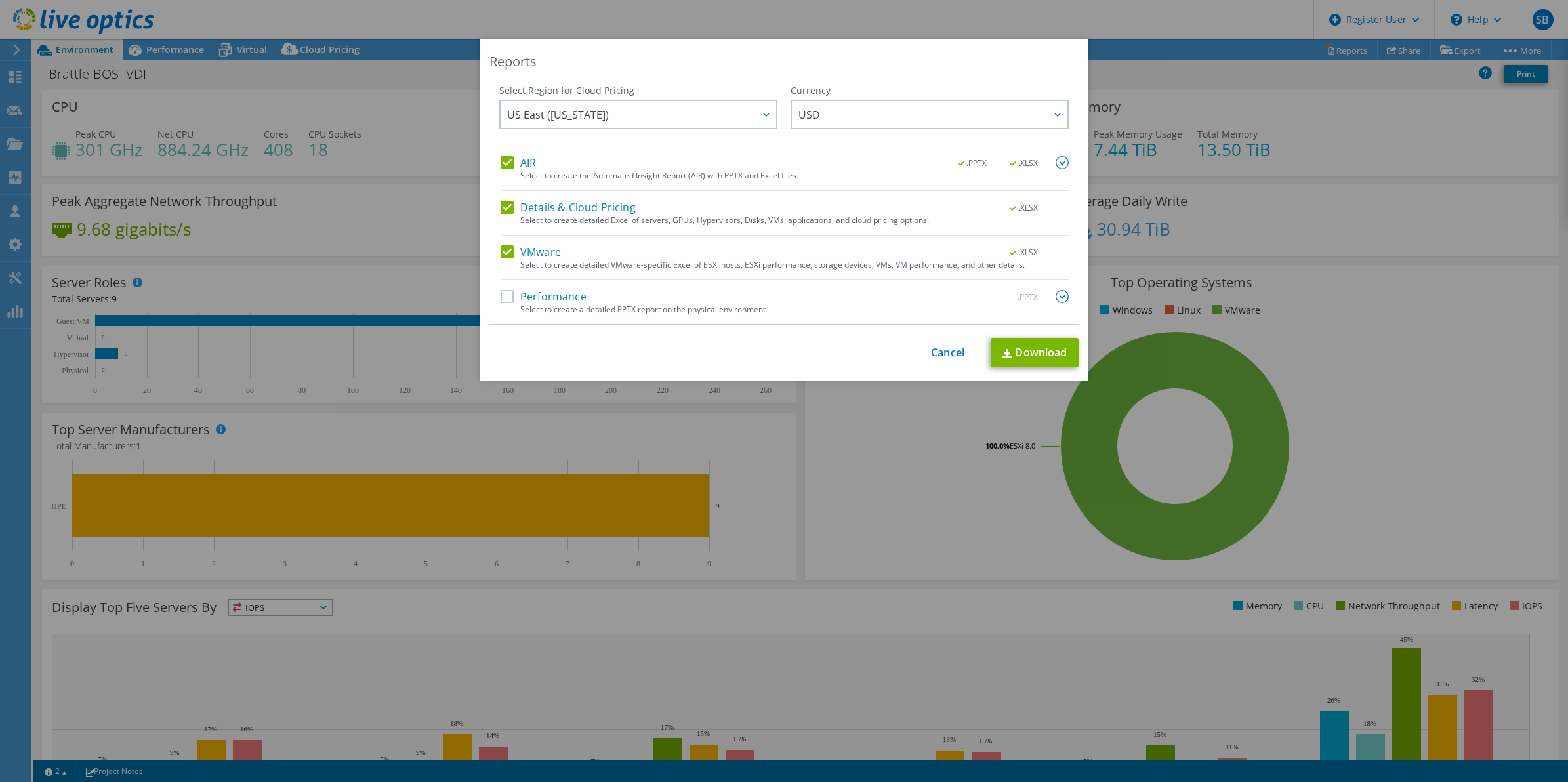
click at [505, 250] on label "VMware" at bounding box center [530, 251] width 60 height 13
click at [0, 0] on input "VMware" at bounding box center [0, 0] width 0 height 0
click at [500, 209] on label "Details & Cloud Pricing" at bounding box center [568, 207] width 135 height 13
click at [0, 0] on input "Details & Cloud Pricing" at bounding box center [0, 0] width 0 height 0
click at [503, 297] on label "Performance" at bounding box center [543, 296] width 86 height 13
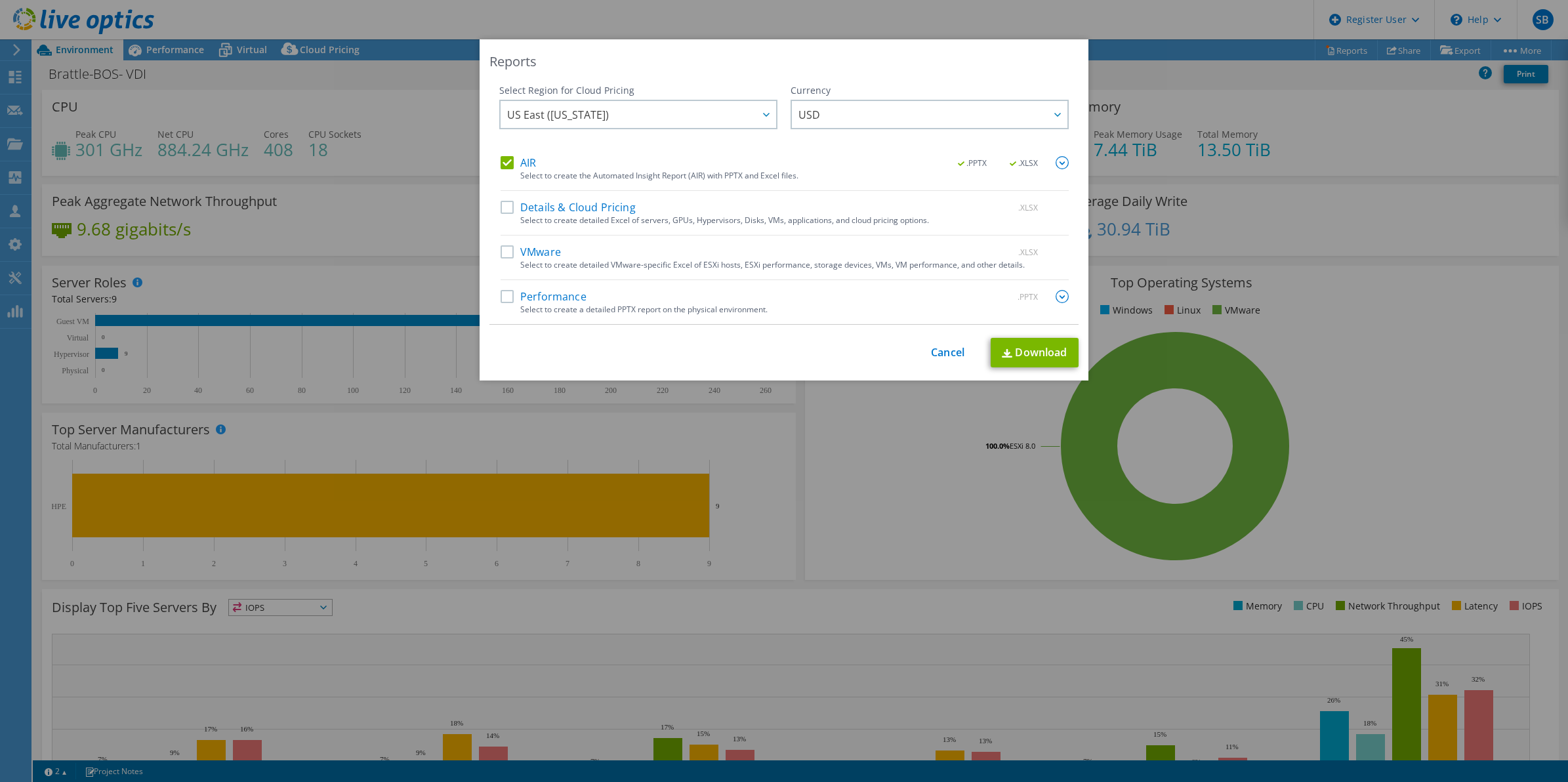
click at [0, 0] on input "Performance" at bounding box center [0, 0] width 0 height 0
click at [1056, 302] on img at bounding box center [1062, 296] width 13 height 13
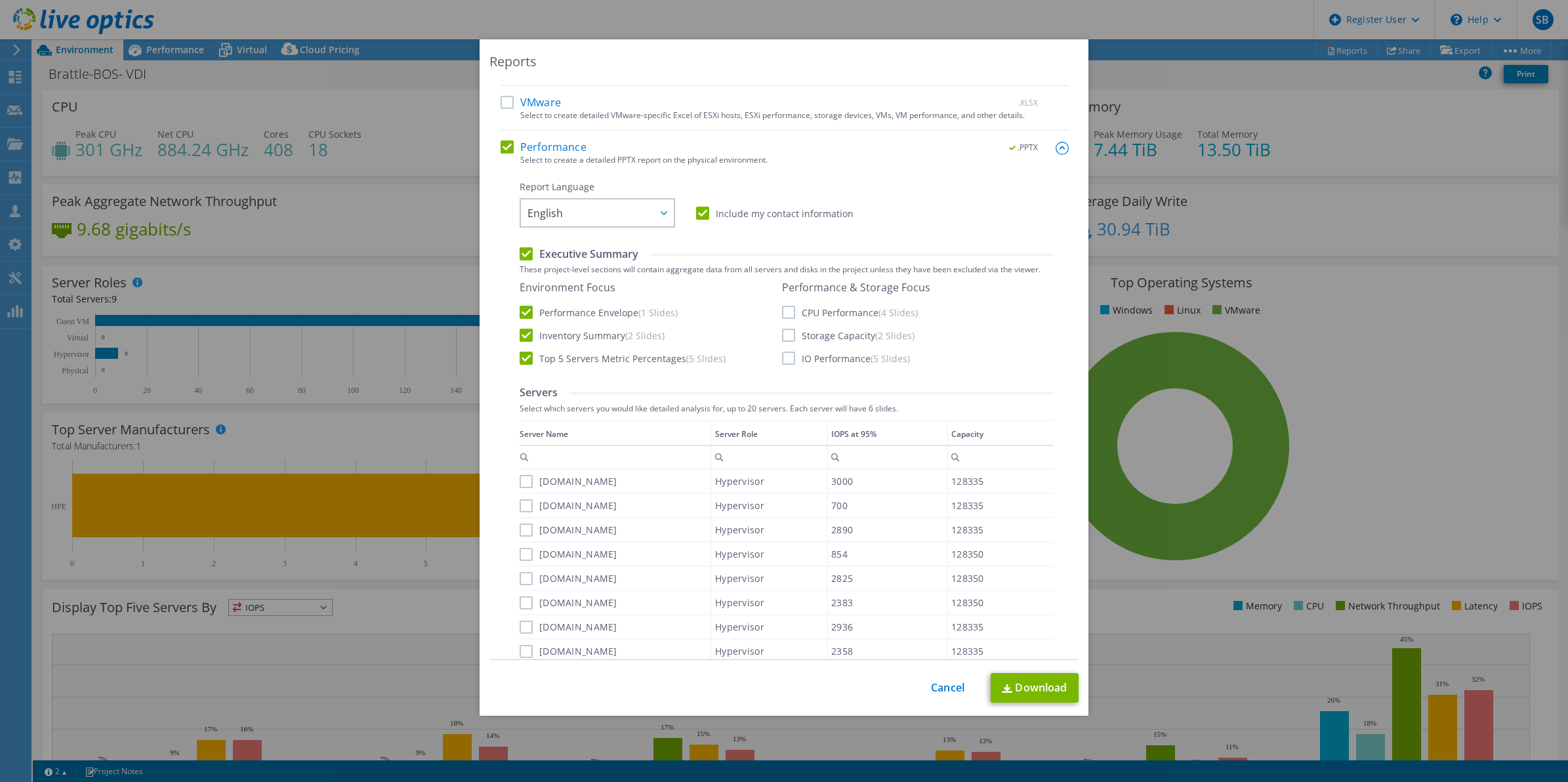
scroll to position [164, 0]
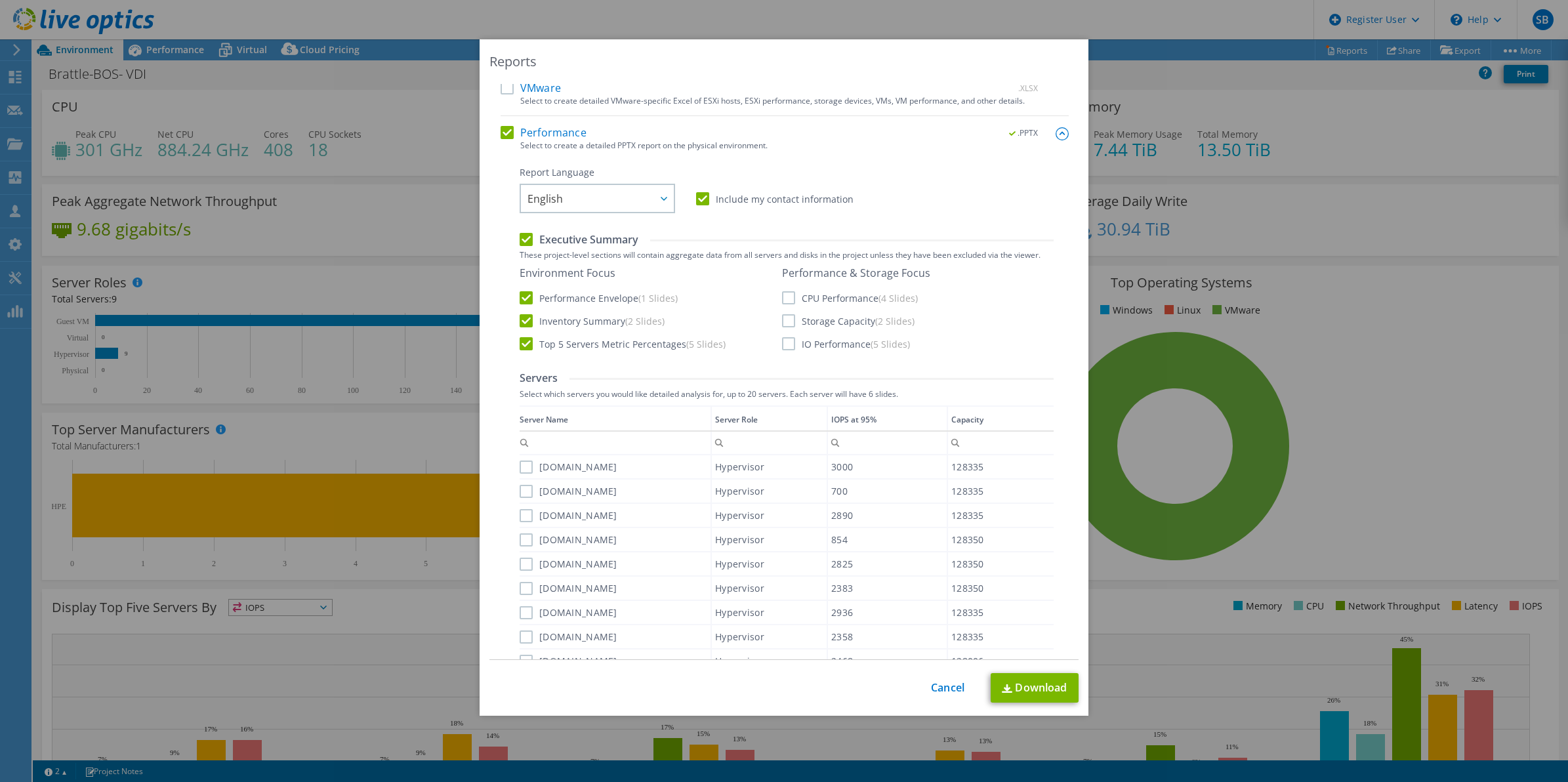
click at [520, 245] on label "Executive Summary" at bounding box center [579, 239] width 119 height 14
click at [0, 0] on input "Executive Summary" at bounding box center [0, 0] width 0 height 0
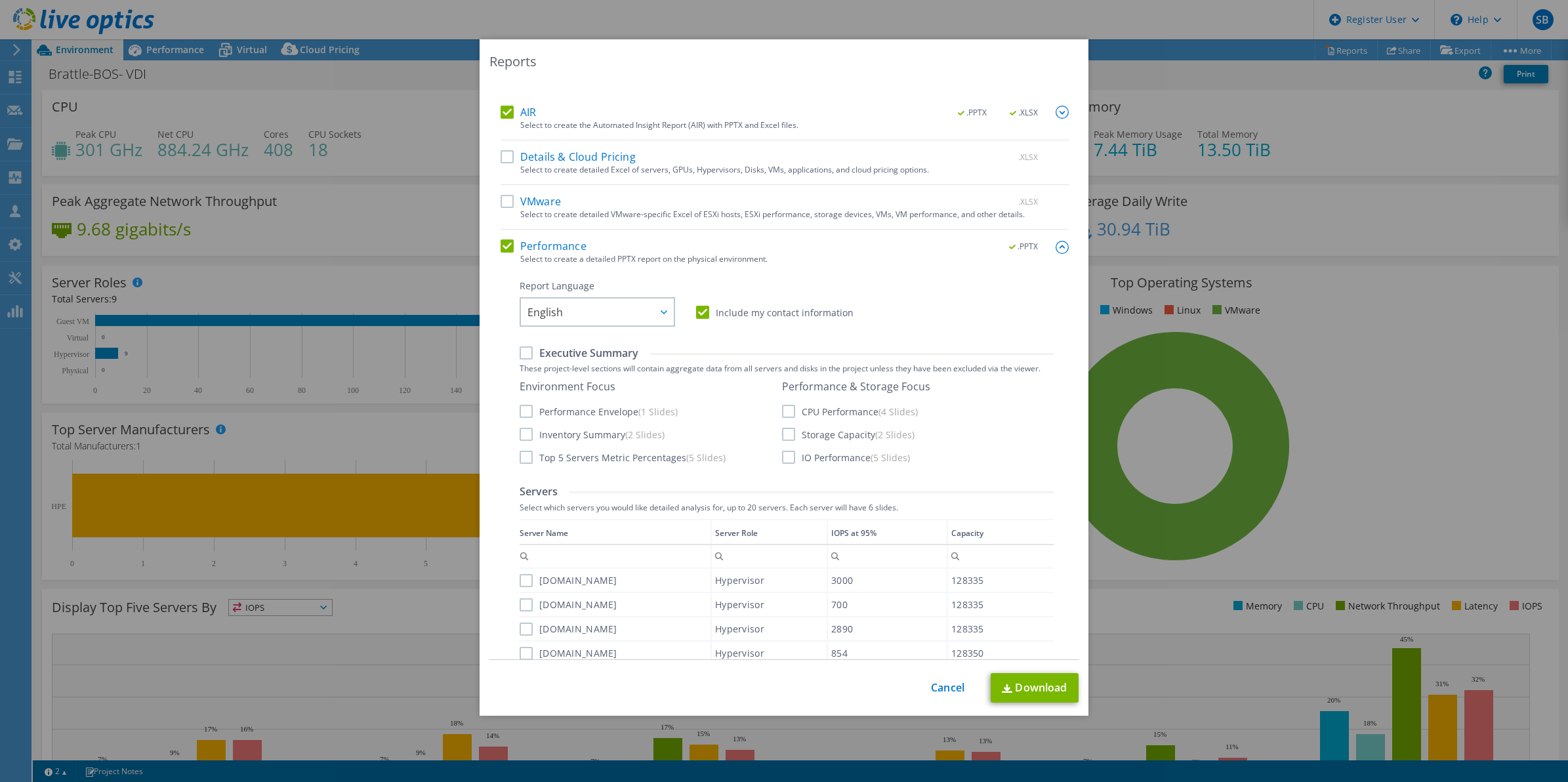
scroll to position [0, 0]
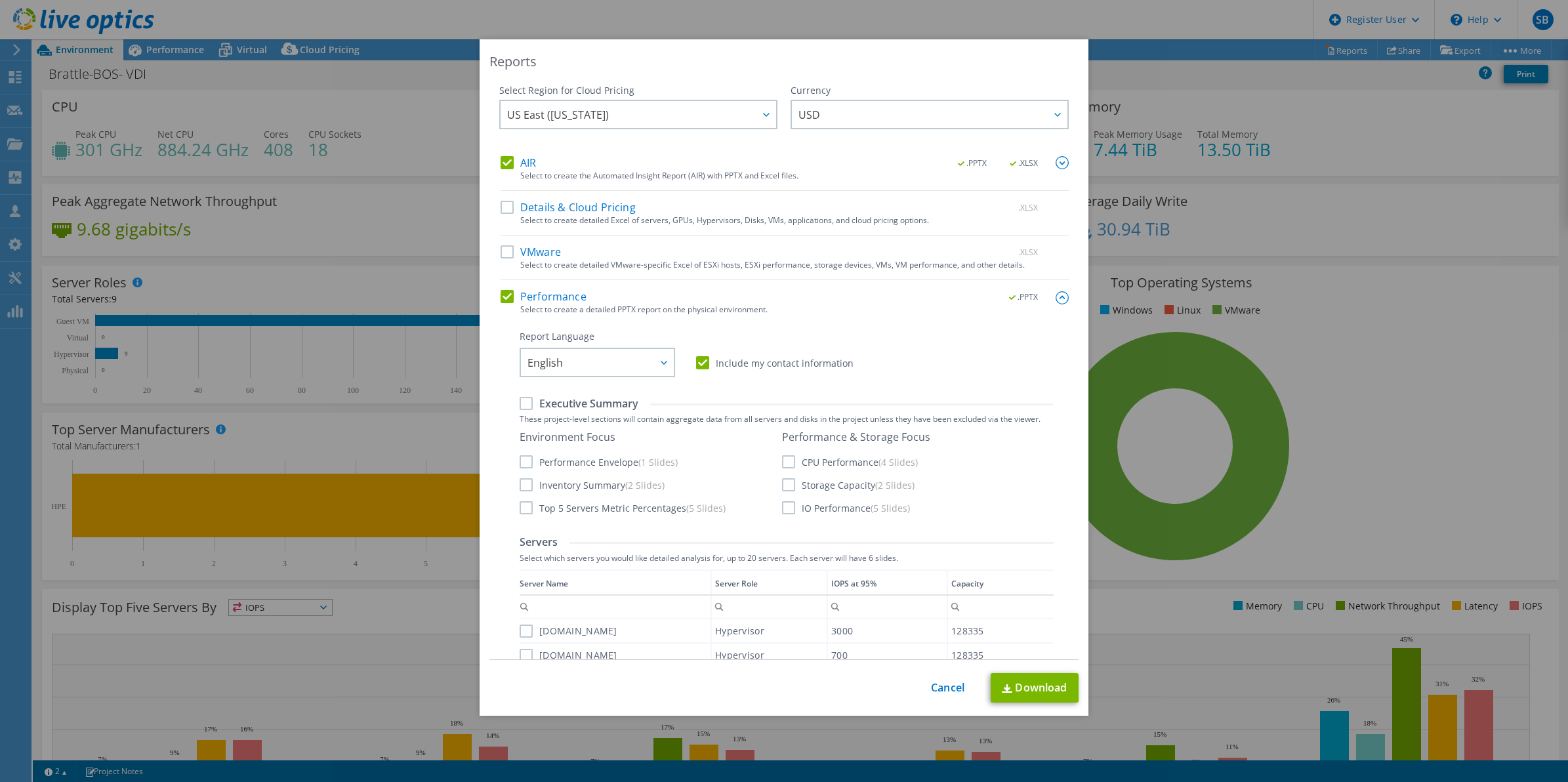
click at [503, 302] on label "Performance" at bounding box center [543, 296] width 86 height 13
click at [0, 0] on input "Performance" at bounding box center [0, 0] width 0 height 0
click at [930, 685] on link "Cancel" at bounding box center [947, 688] width 34 height 13
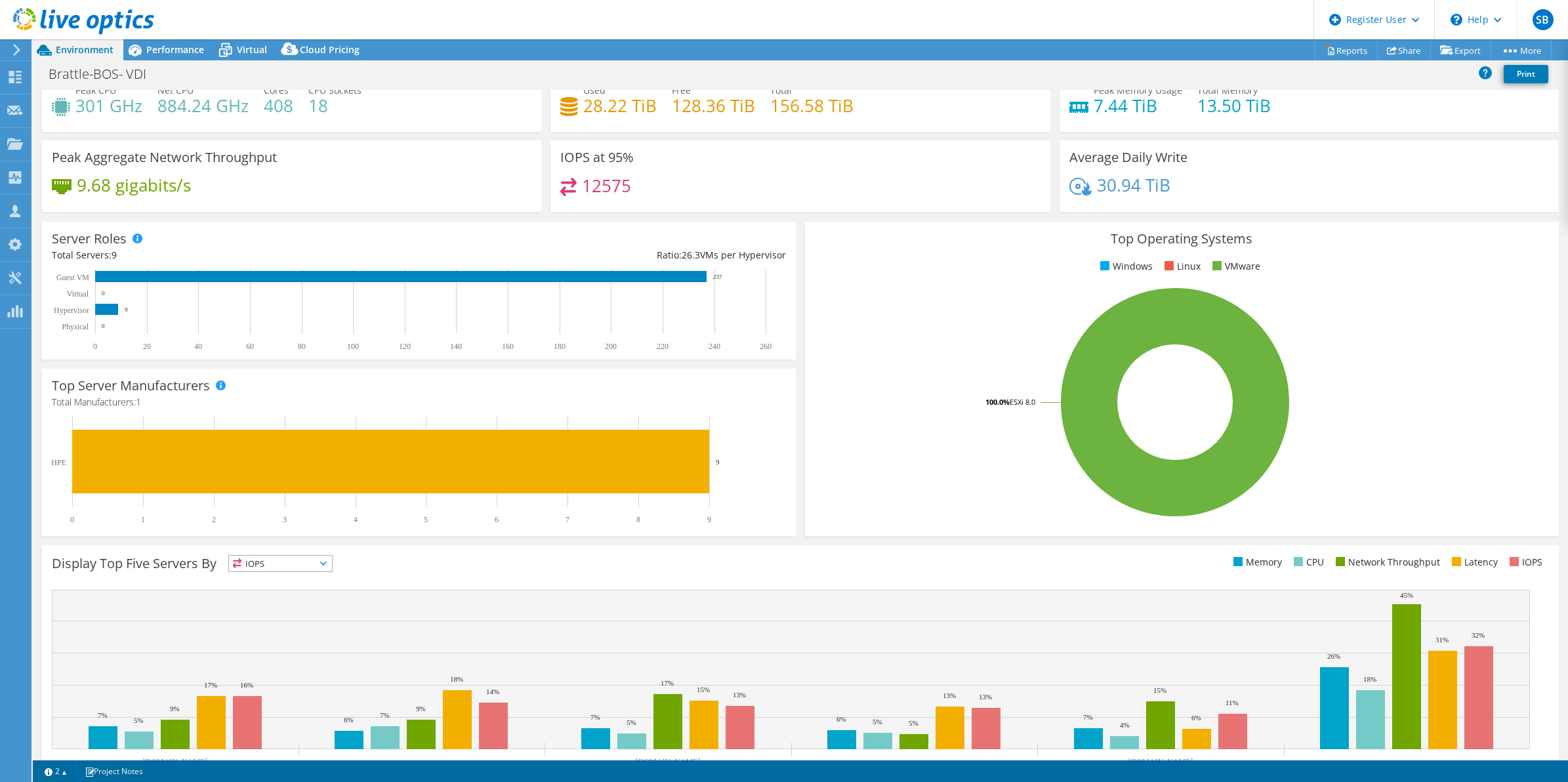
scroll to position [0, 0]
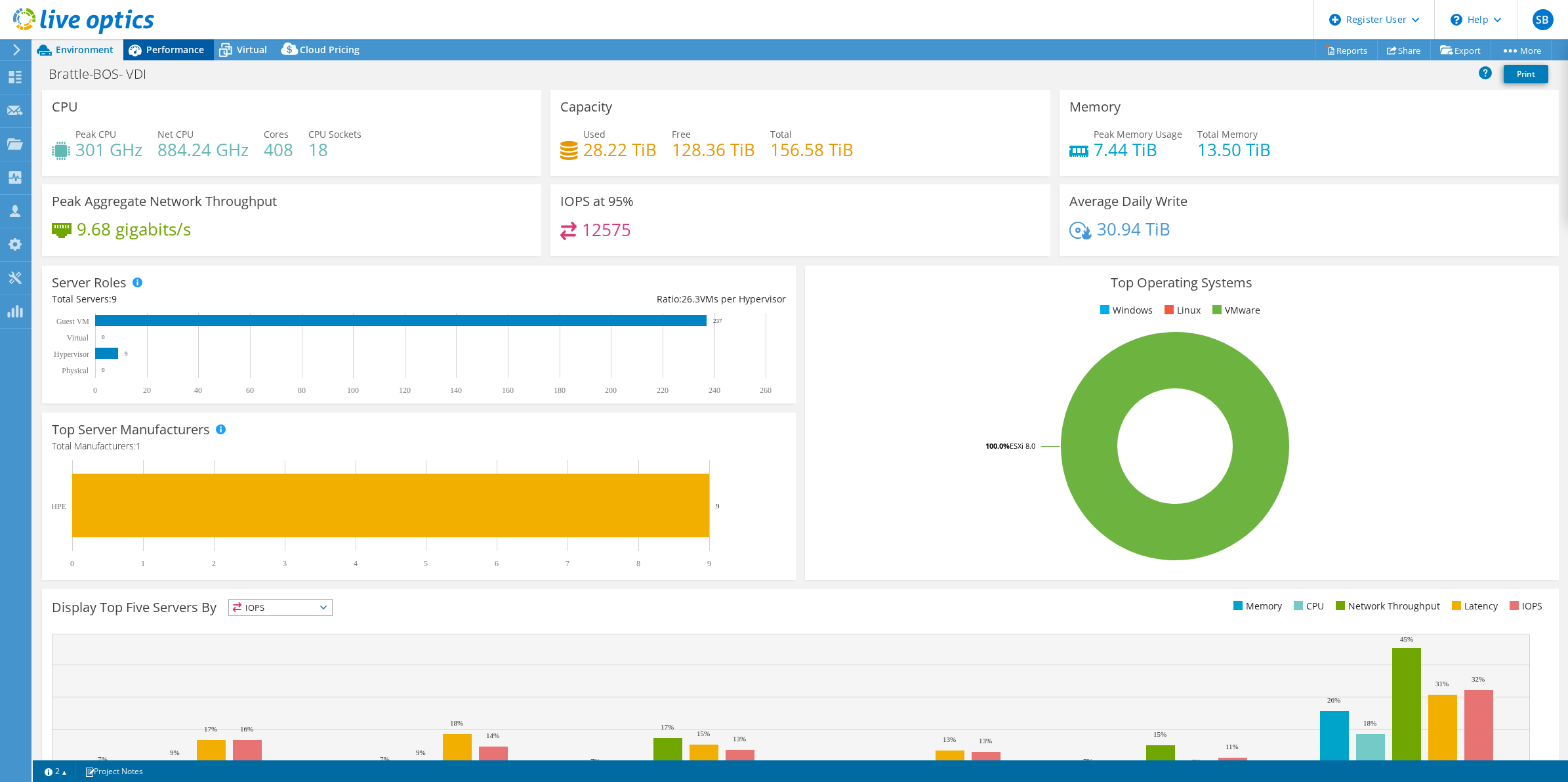
click at [182, 48] on span "Performance" at bounding box center [175, 49] width 58 height 13
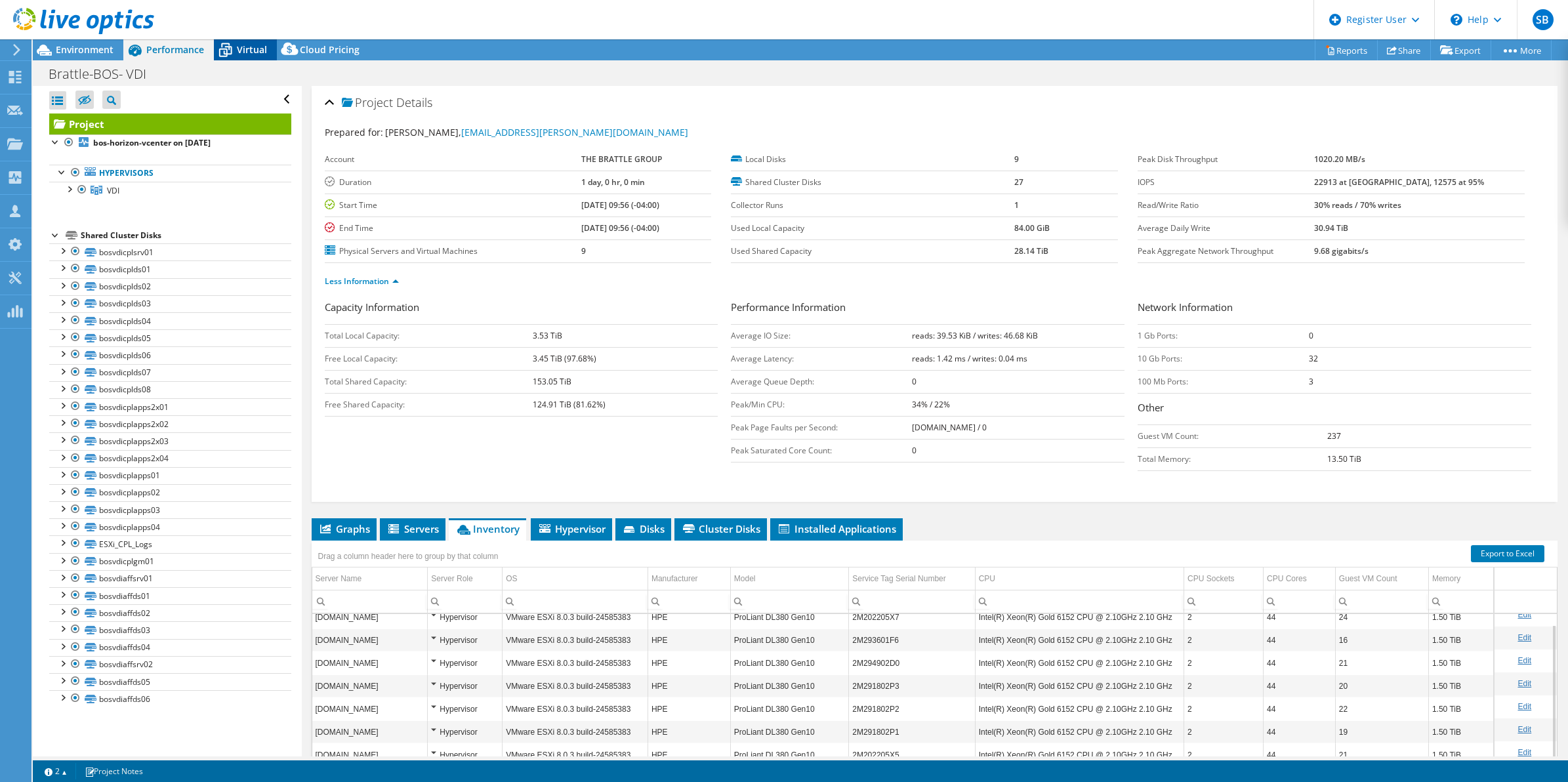
click at [248, 40] on div "Virtual" at bounding box center [245, 49] width 63 height 21
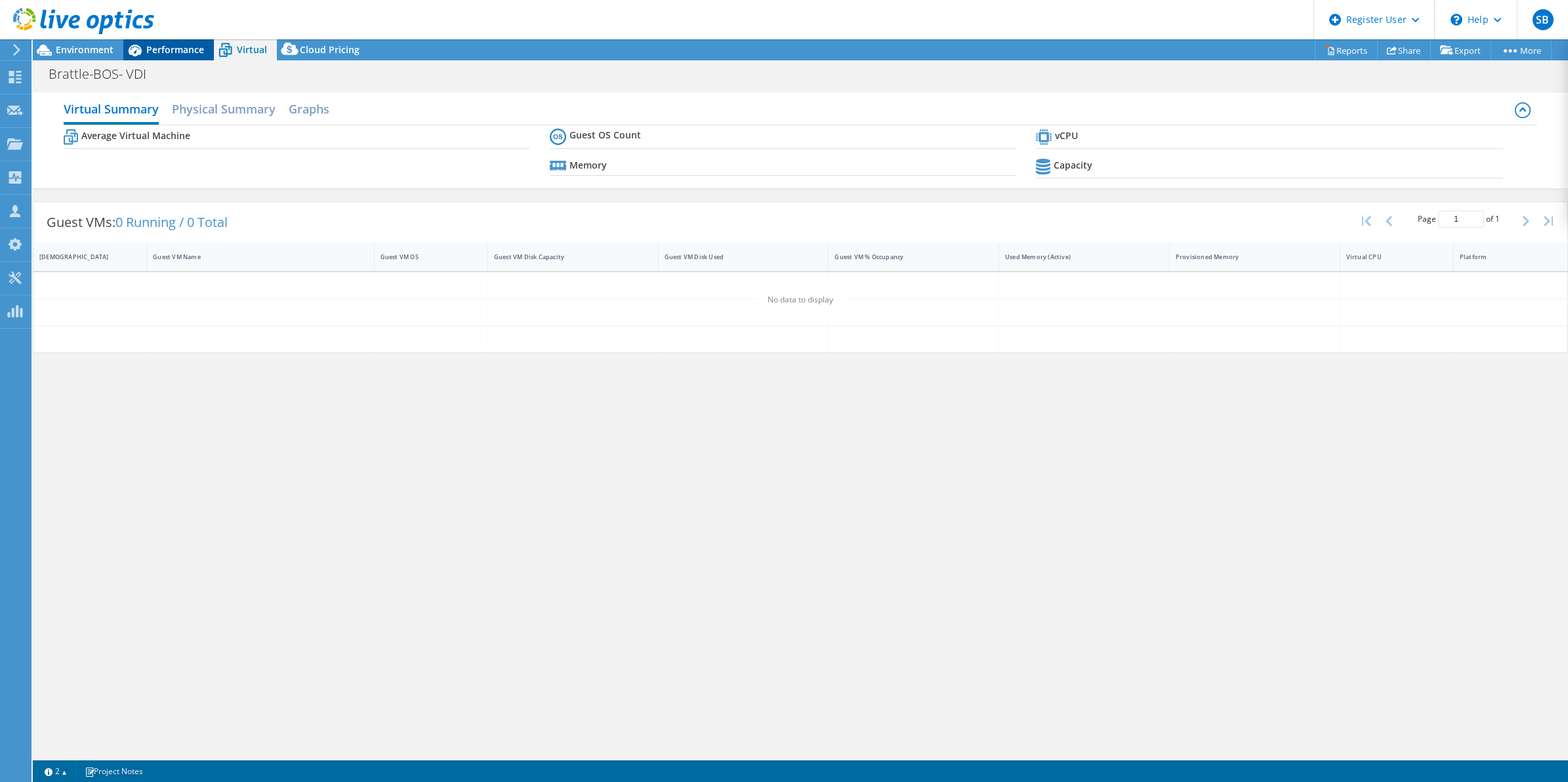
click at [170, 56] on div "Performance" at bounding box center [168, 49] width 90 height 21
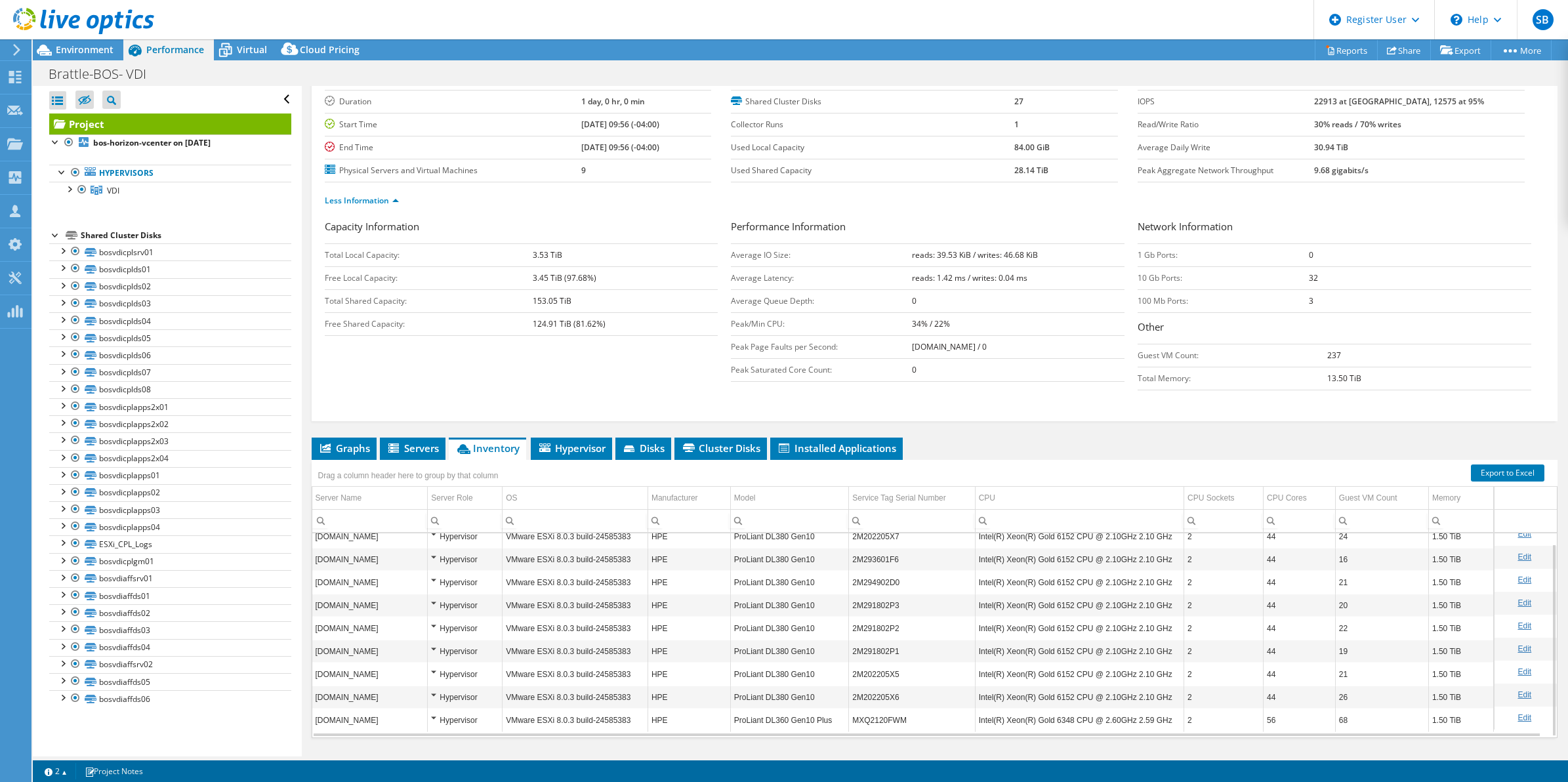
scroll to position [114, 0]
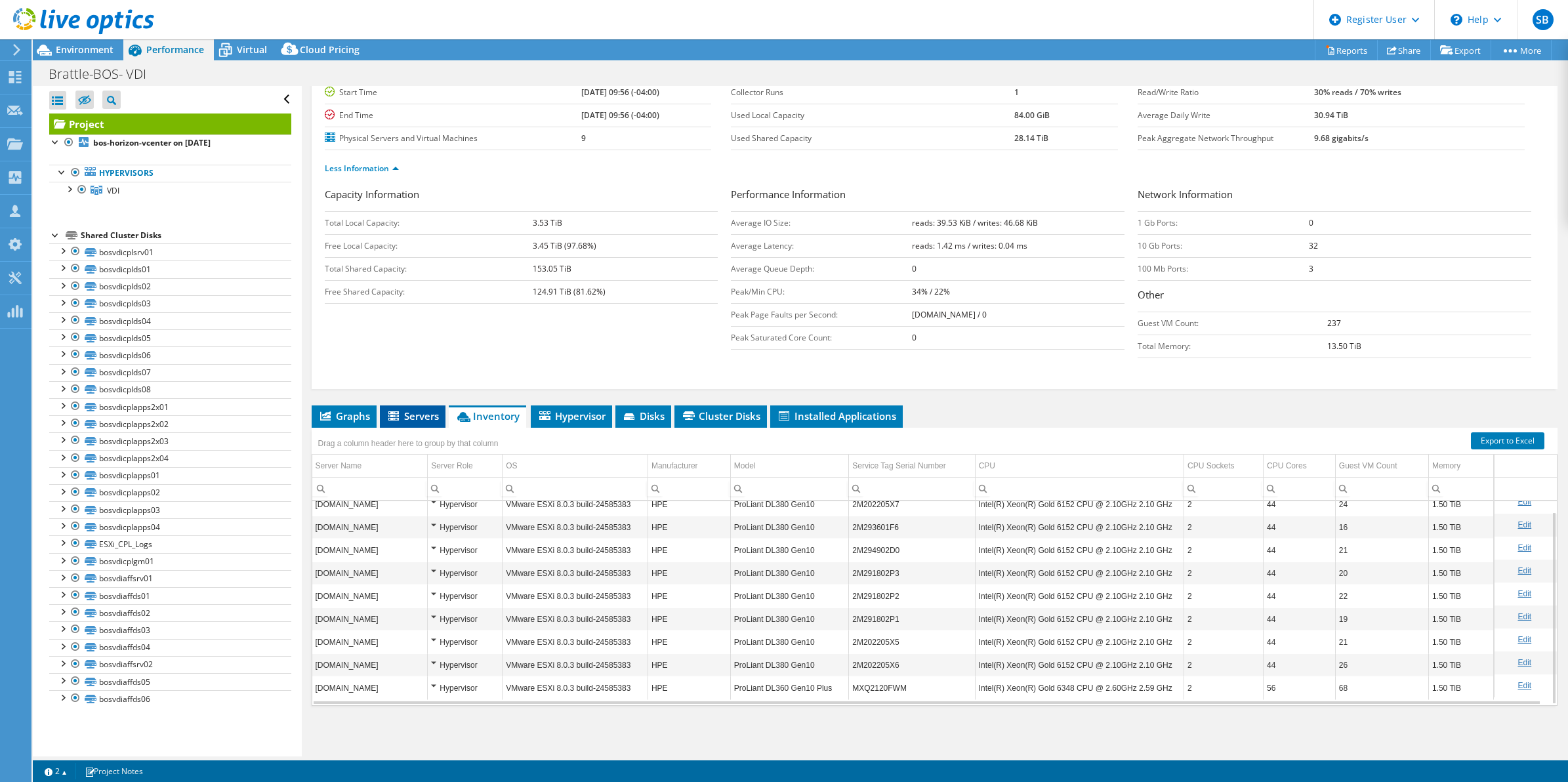
click at [400, 418] on icon at bounding box center [395, 417] width 13 height 11
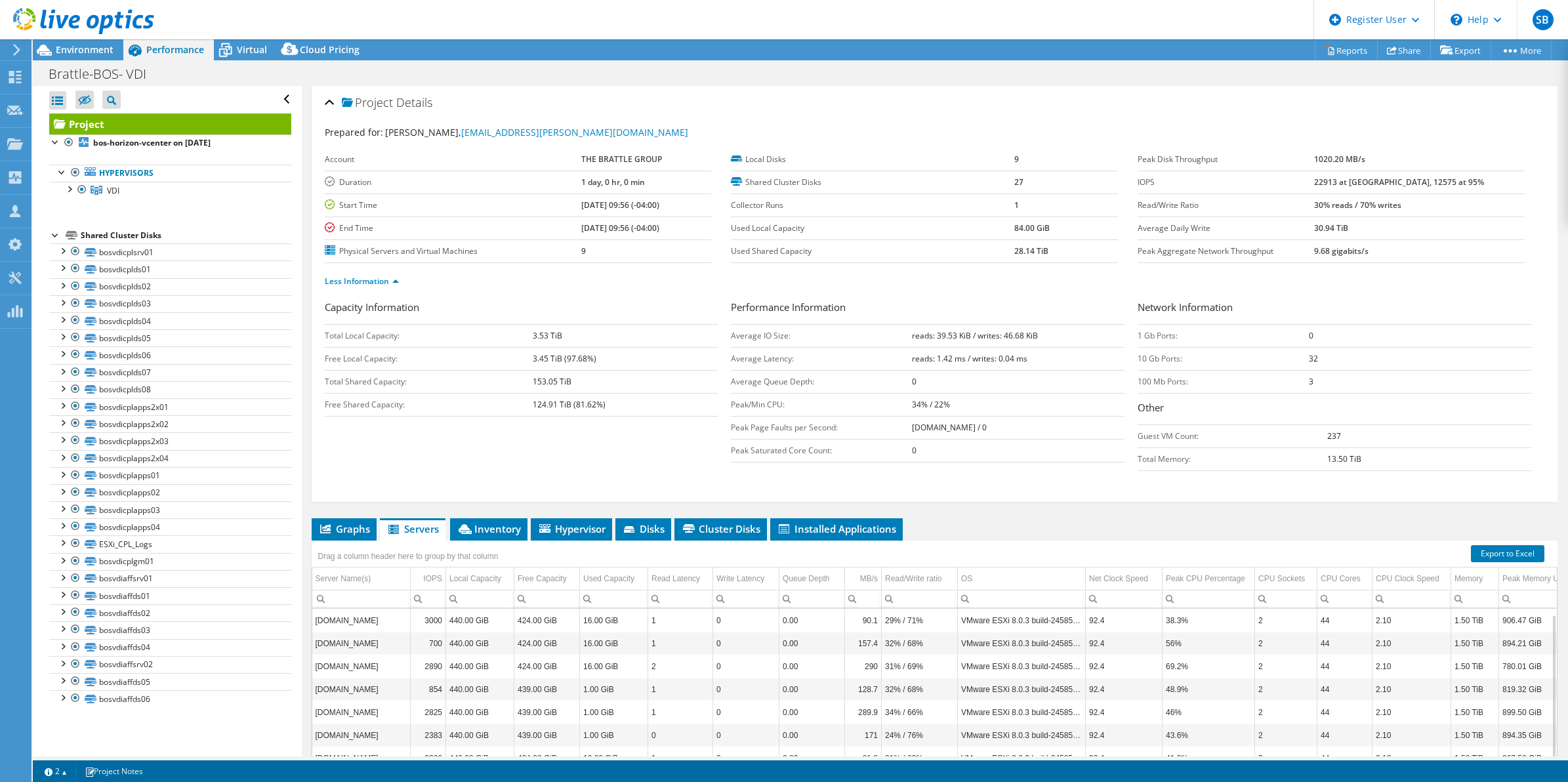
scroll to position [5, 0]
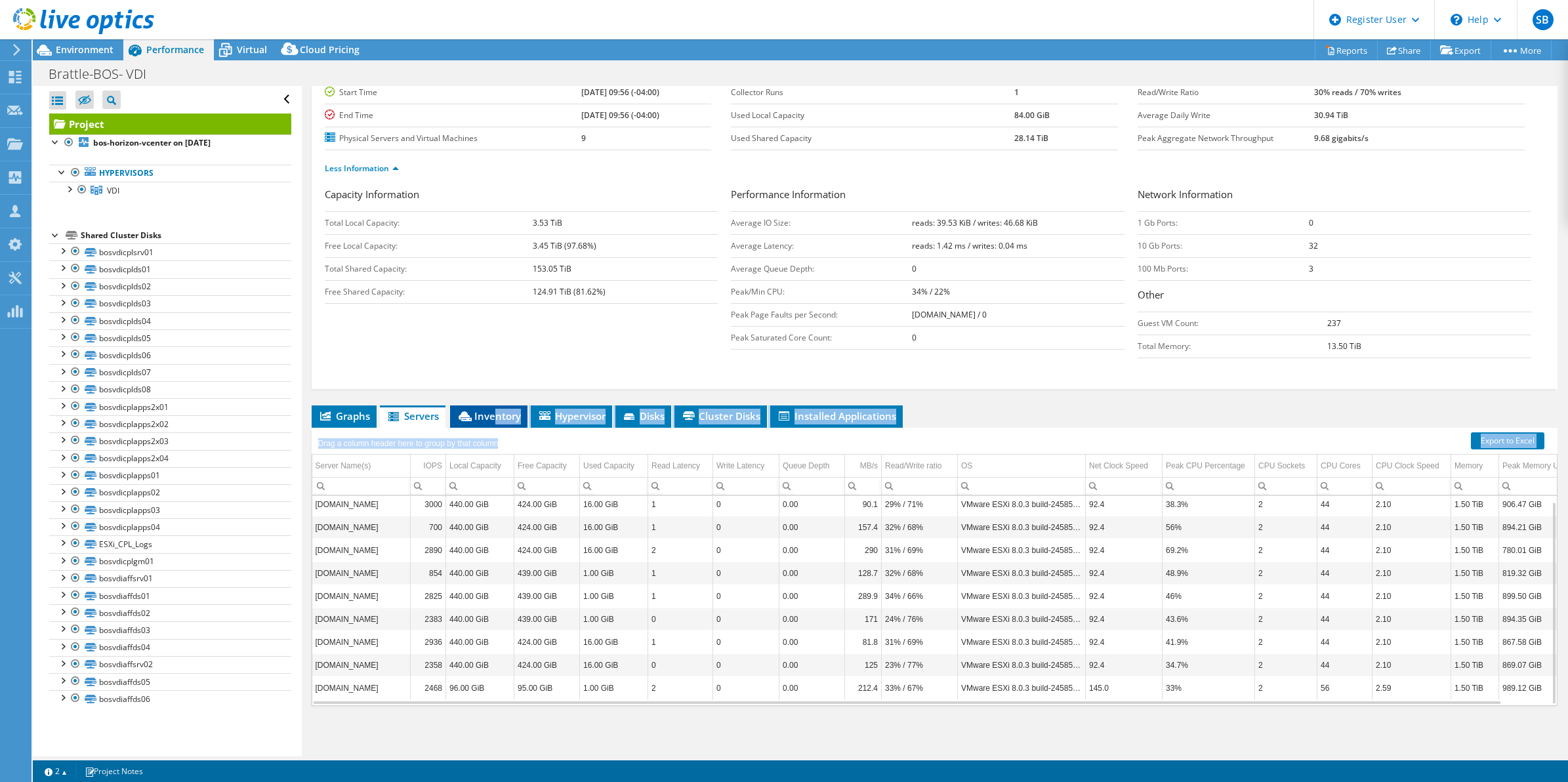
drag, startPoint x: 509, startPoint y: 432, endPoint x: 492, endPoint y: 413, distance: 25.5
click at [492, 413] on div "Graphs Servers Inventory Hypervisor Disks Cluster Disks Installed Applications …" at bounding box center [934, 569] width 1246 height 328
click at [492, 413] on span "Inventory" at bounding box center [488, 415] width 64 height 13
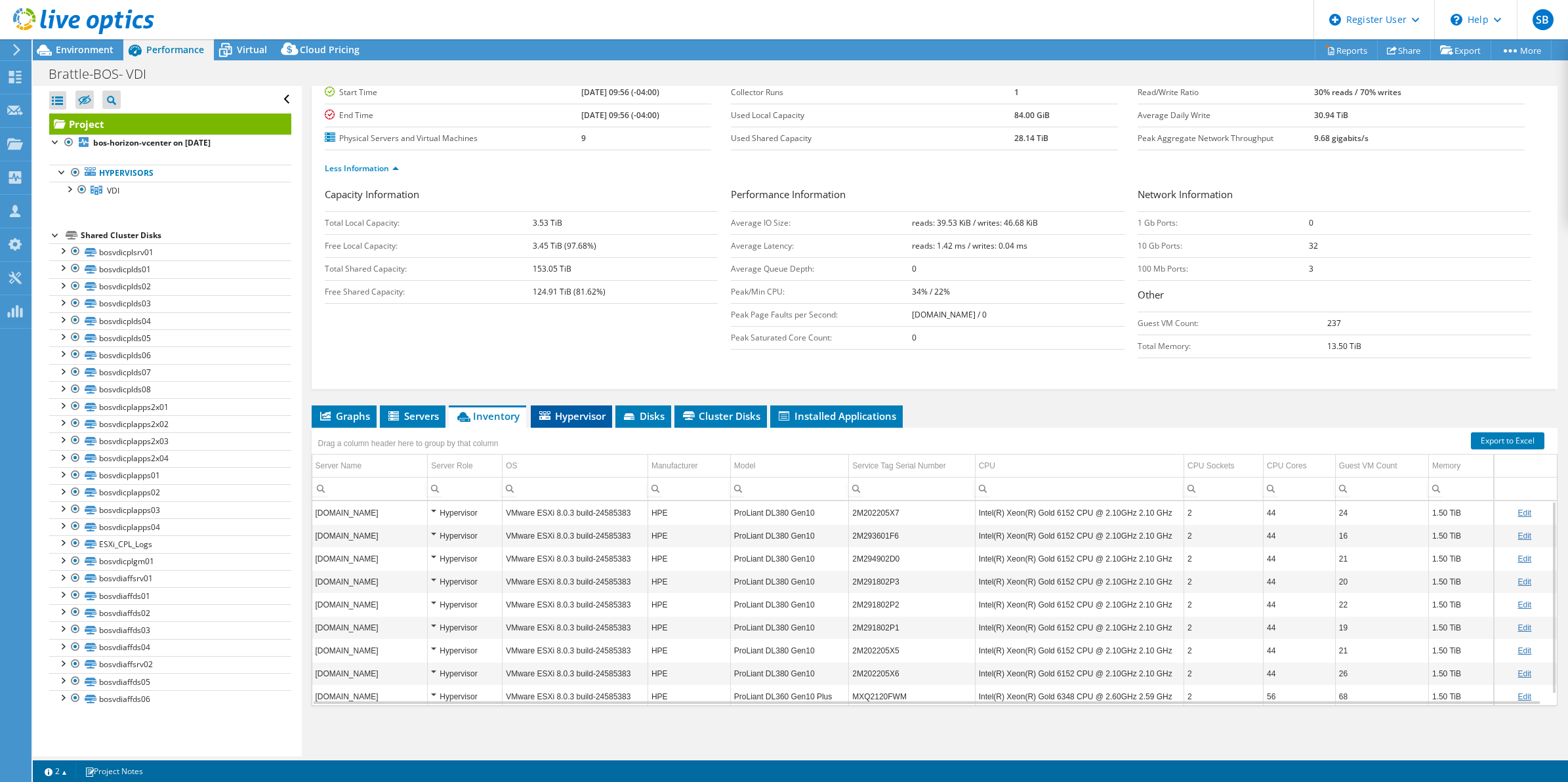
click at [565, 418] on span "Hypervisor" at bounding box center [571, 415] width 68 height 13
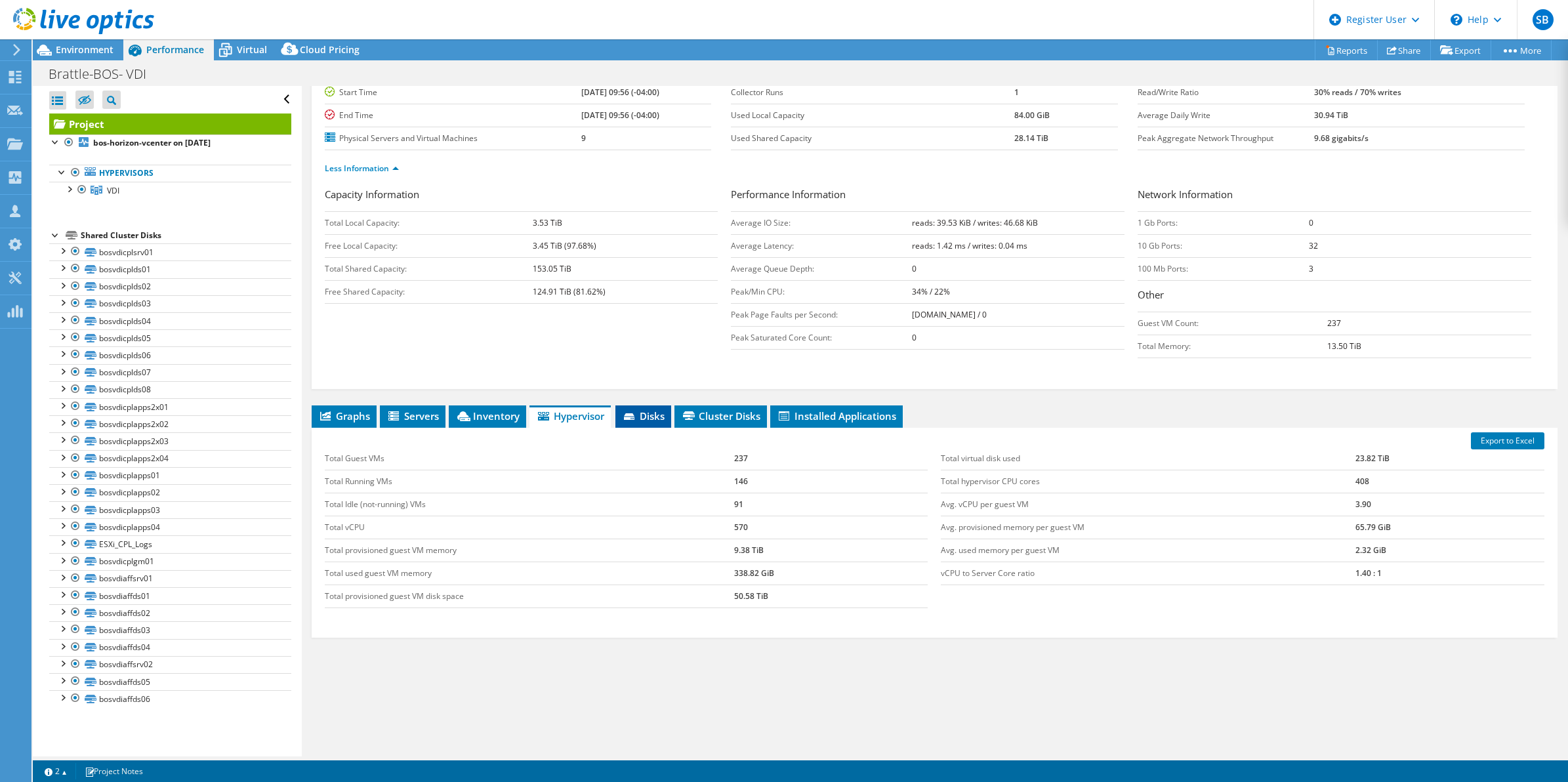
click at [637, 411] on span "Disks" at bounding box center [643, 415] width 42 height 13
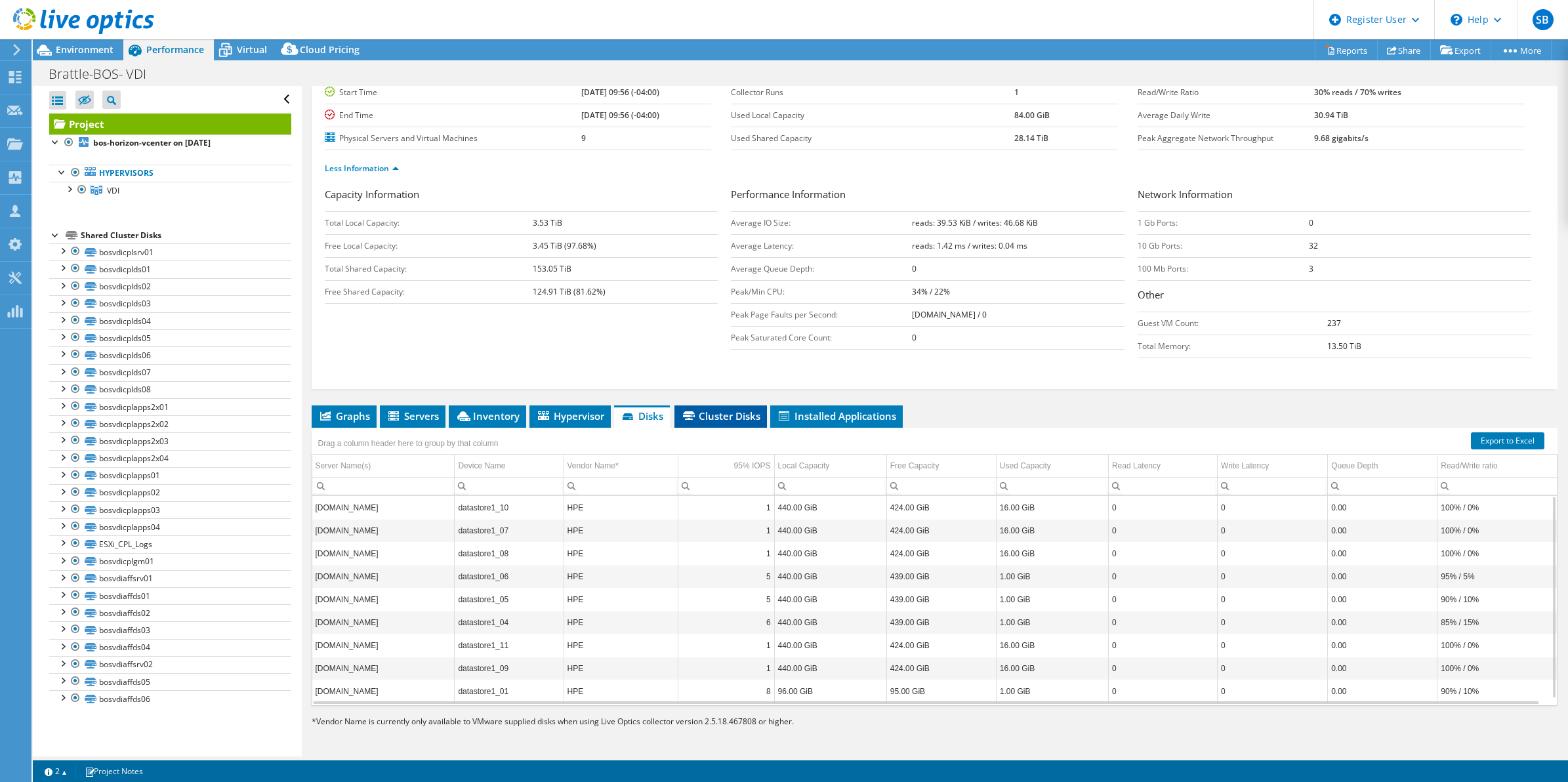
click at [715, 413] on span "Cluster Disks" at bounding box center [720, 415] width 79 height 13
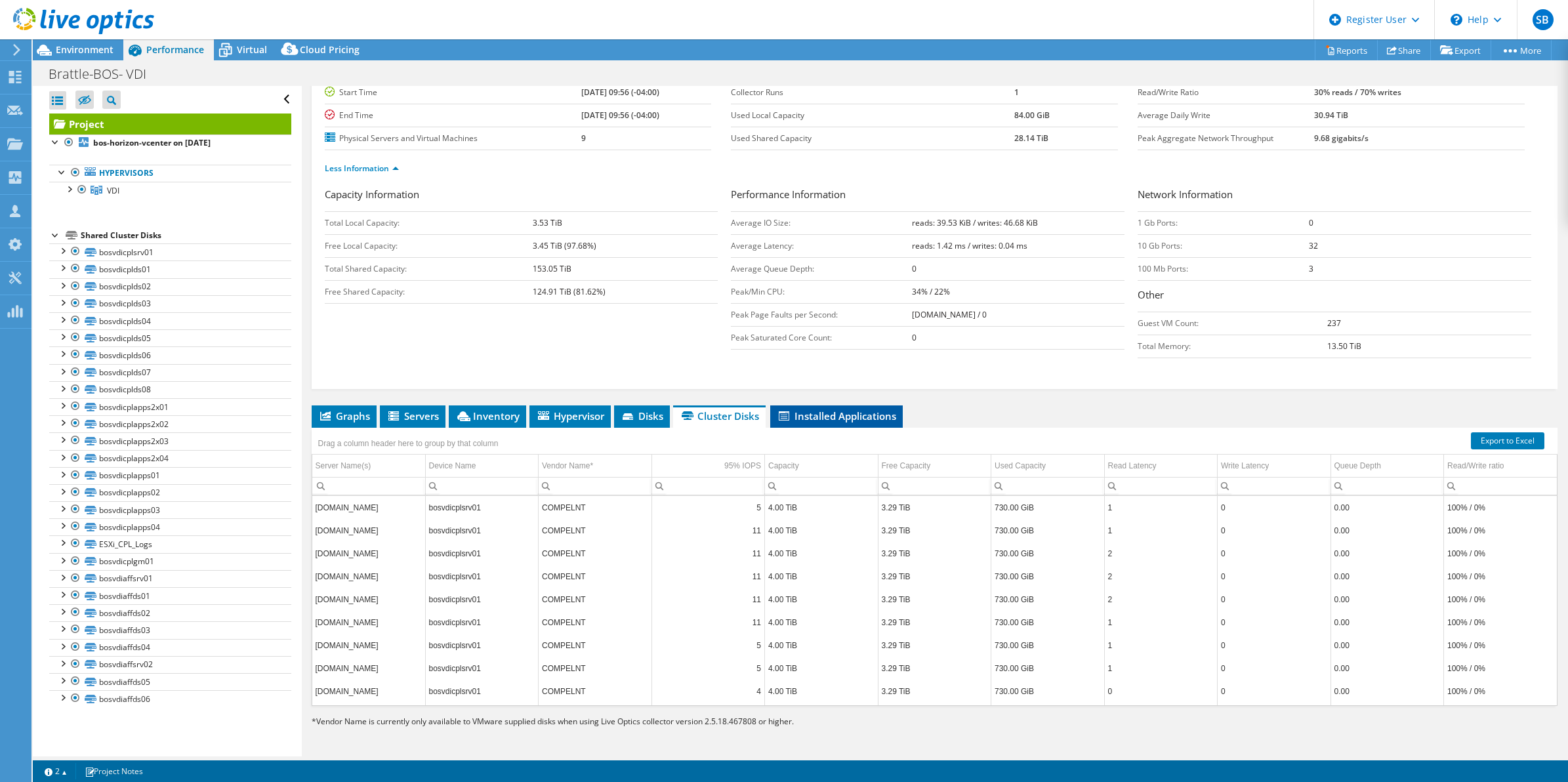
click at [807, 411] on span "Installed Applications" at bounding box center [836, 415] width 119 height 13
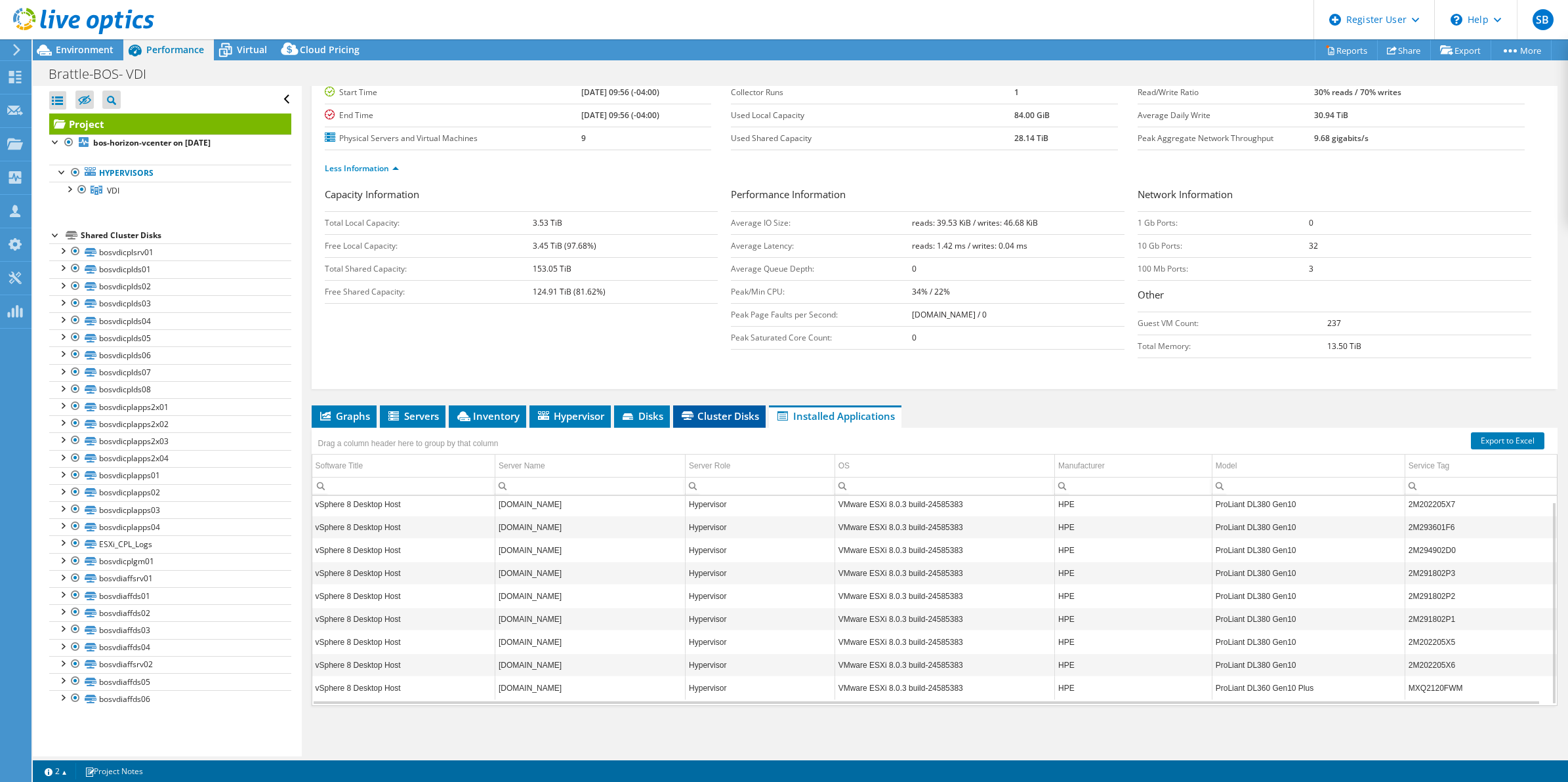
click at [705, 416] on span "Cluster Disks" at bounding box center [718, 415] width 79 height 13
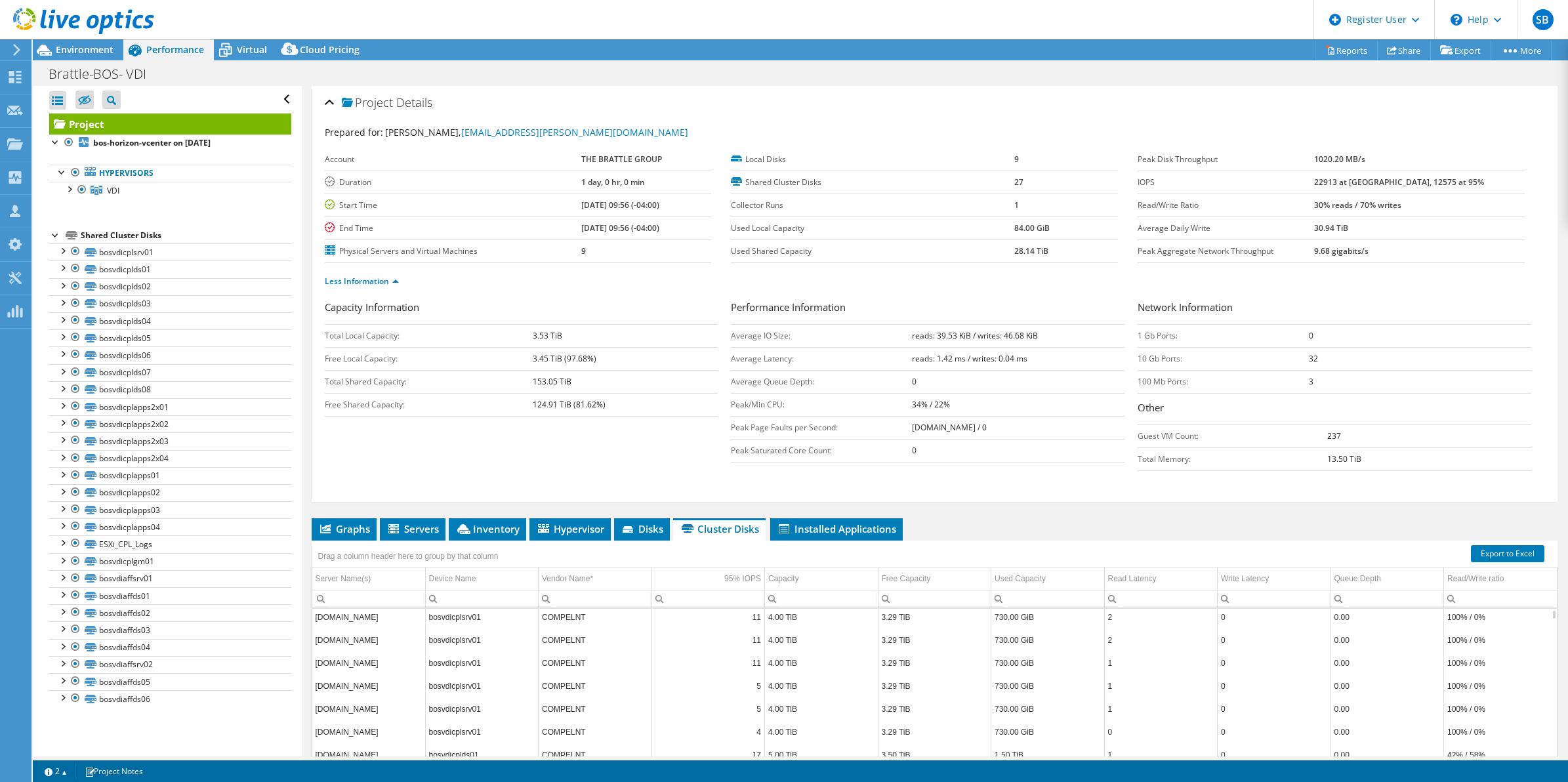
scroll to position [0, 0]
click at [554, 532] on span "Hypervisor" at bounding box center [570, 528] width 68 height 13
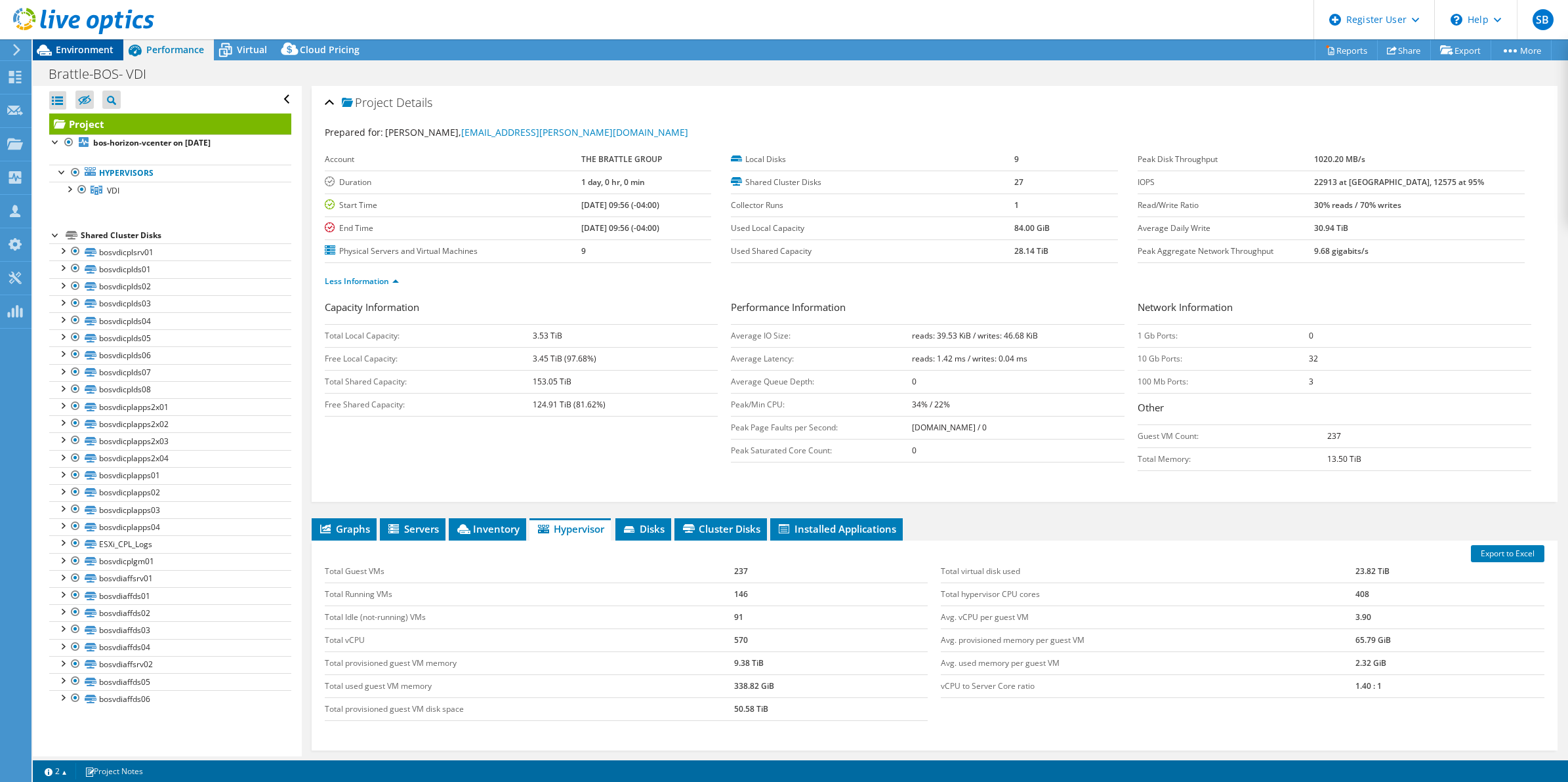
click at [76, 51] on span "Environment" at bounding box center [85, 49] width 58 height 13
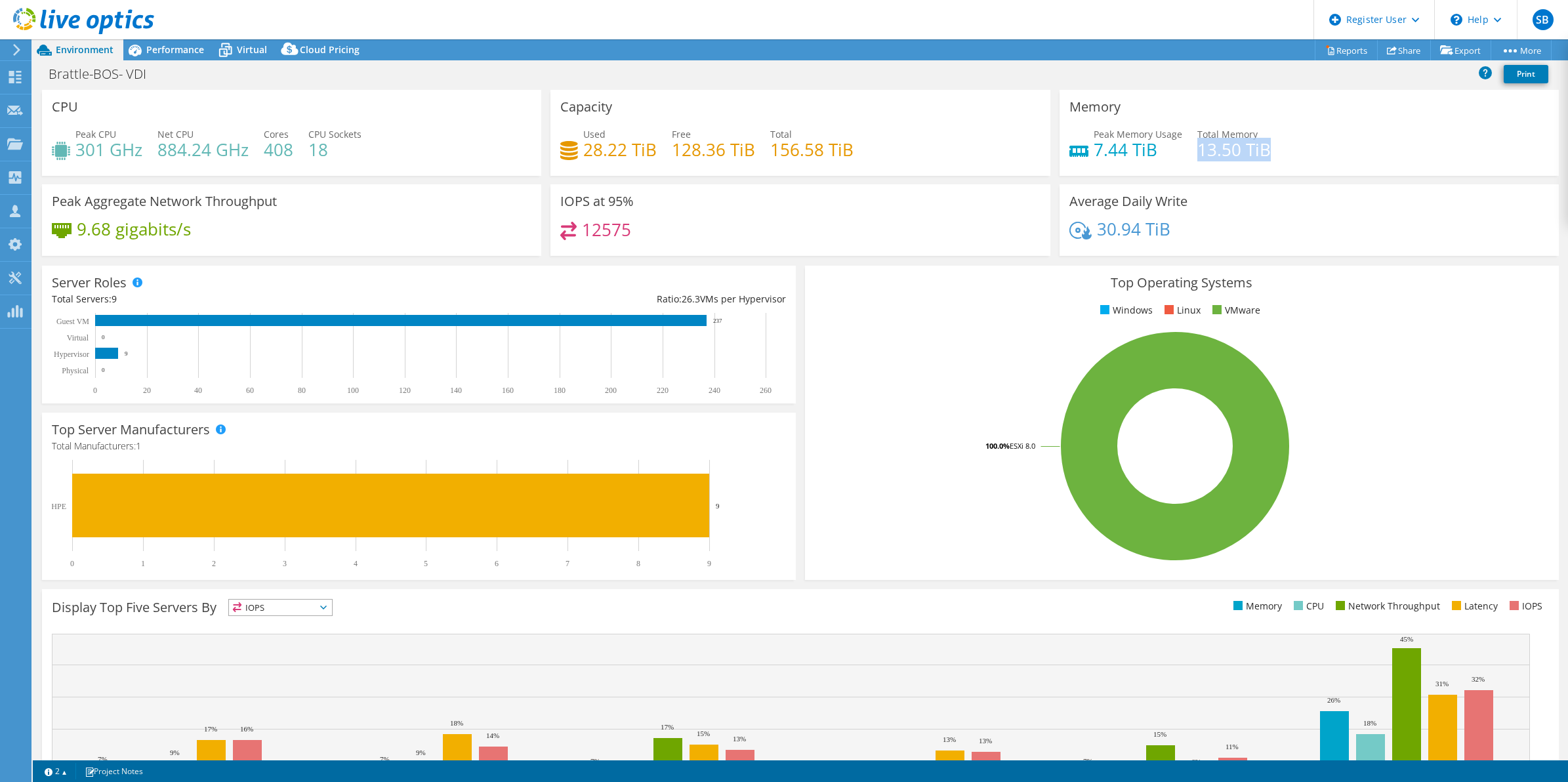
drag, startPoint x: 1187, startPoint y: 153, endPoint x: 1261, endPoint y: 158, distance: 74.2
click at [1261, 158] on div "Peak Memory Usage 7.44 TiB Total Memory 13.50 TiB" at bounding box center [1309, 148] width 480 height 42
click at [151, 49] on span "Performance" at bounding box center [175, 49] width 58 height 13
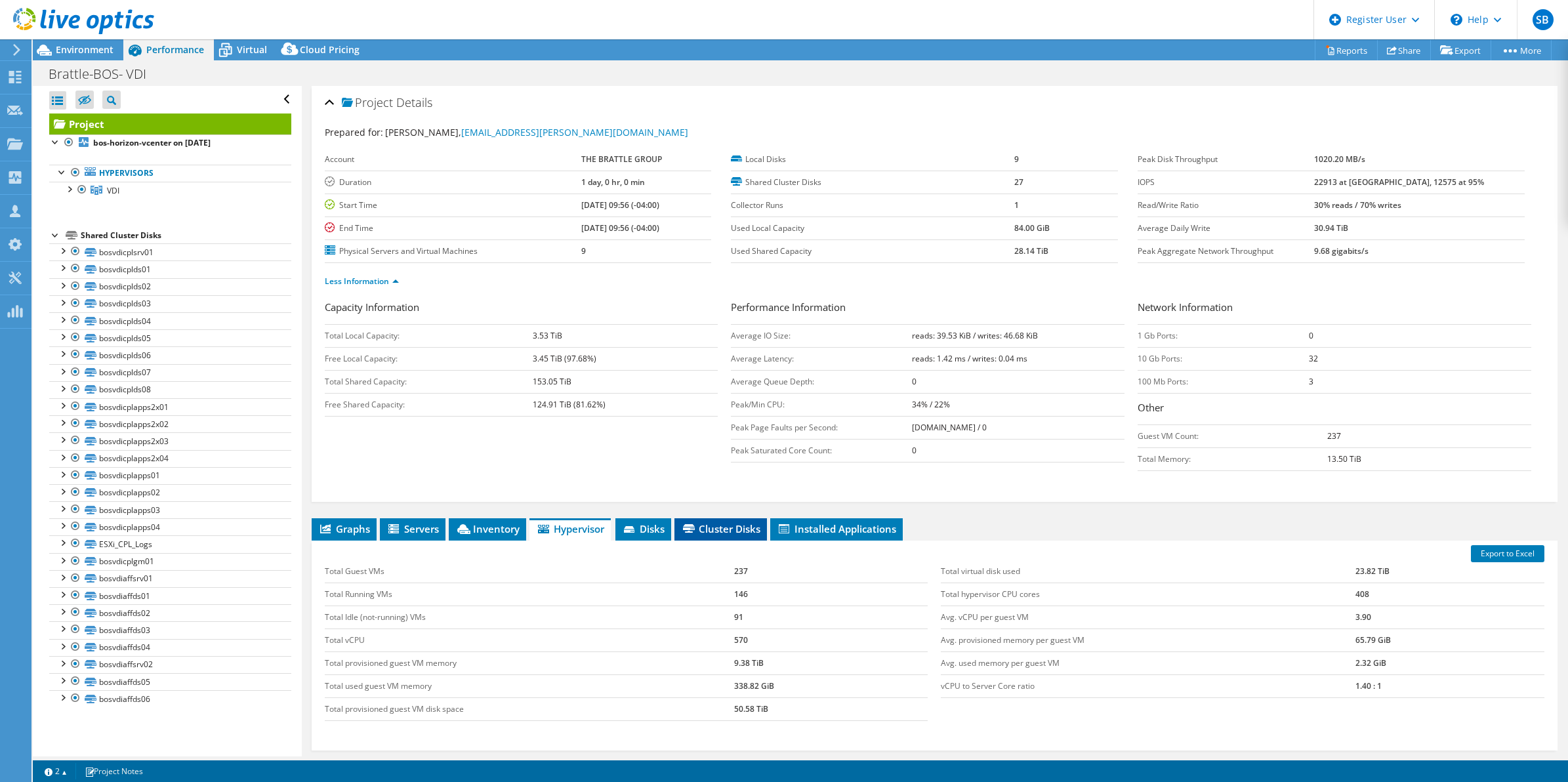
scroll to position [114, 0]
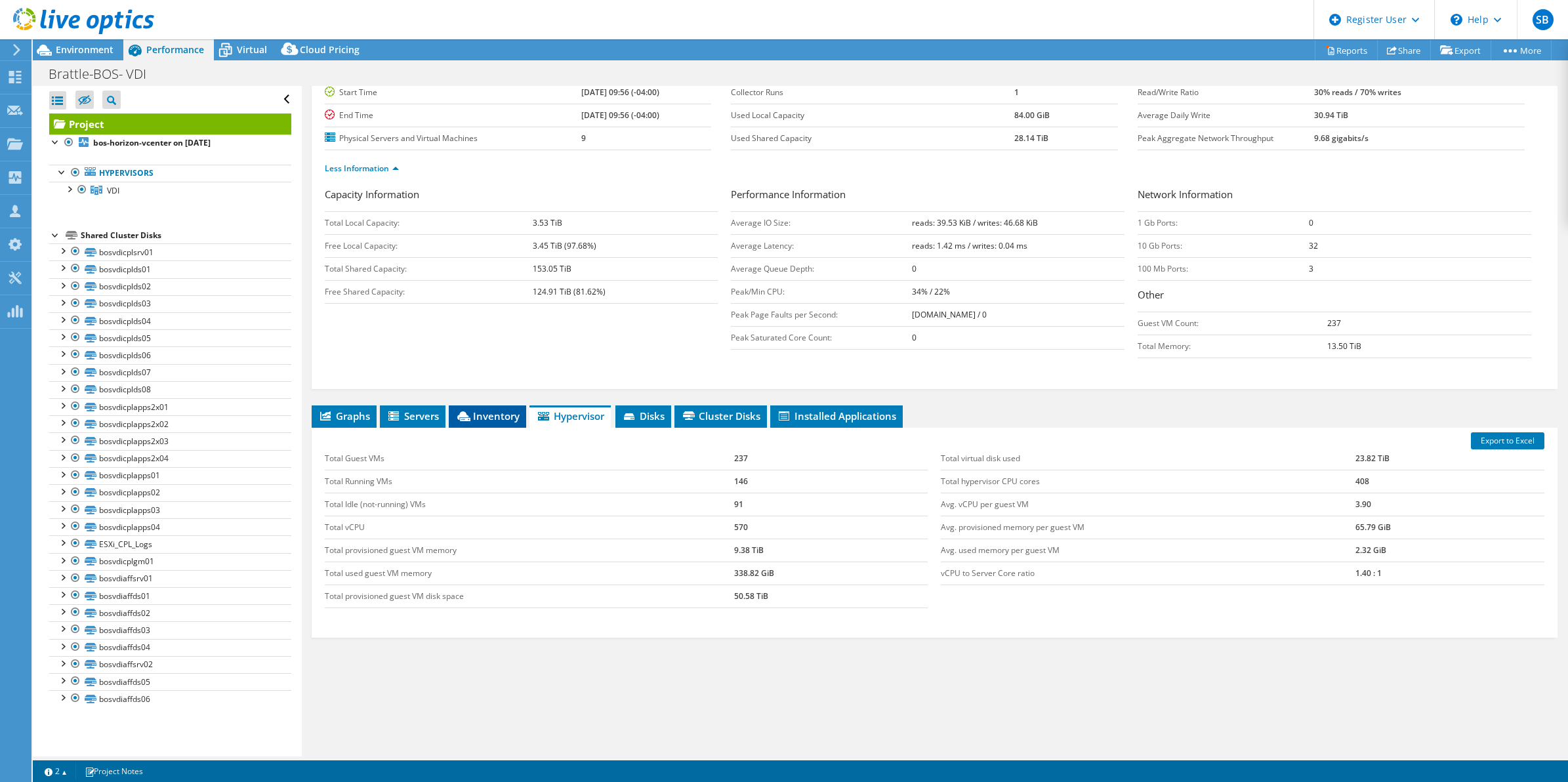
click at [480, 408] on li "Inventory" at bounding box center [487, 416] width 78 height 22
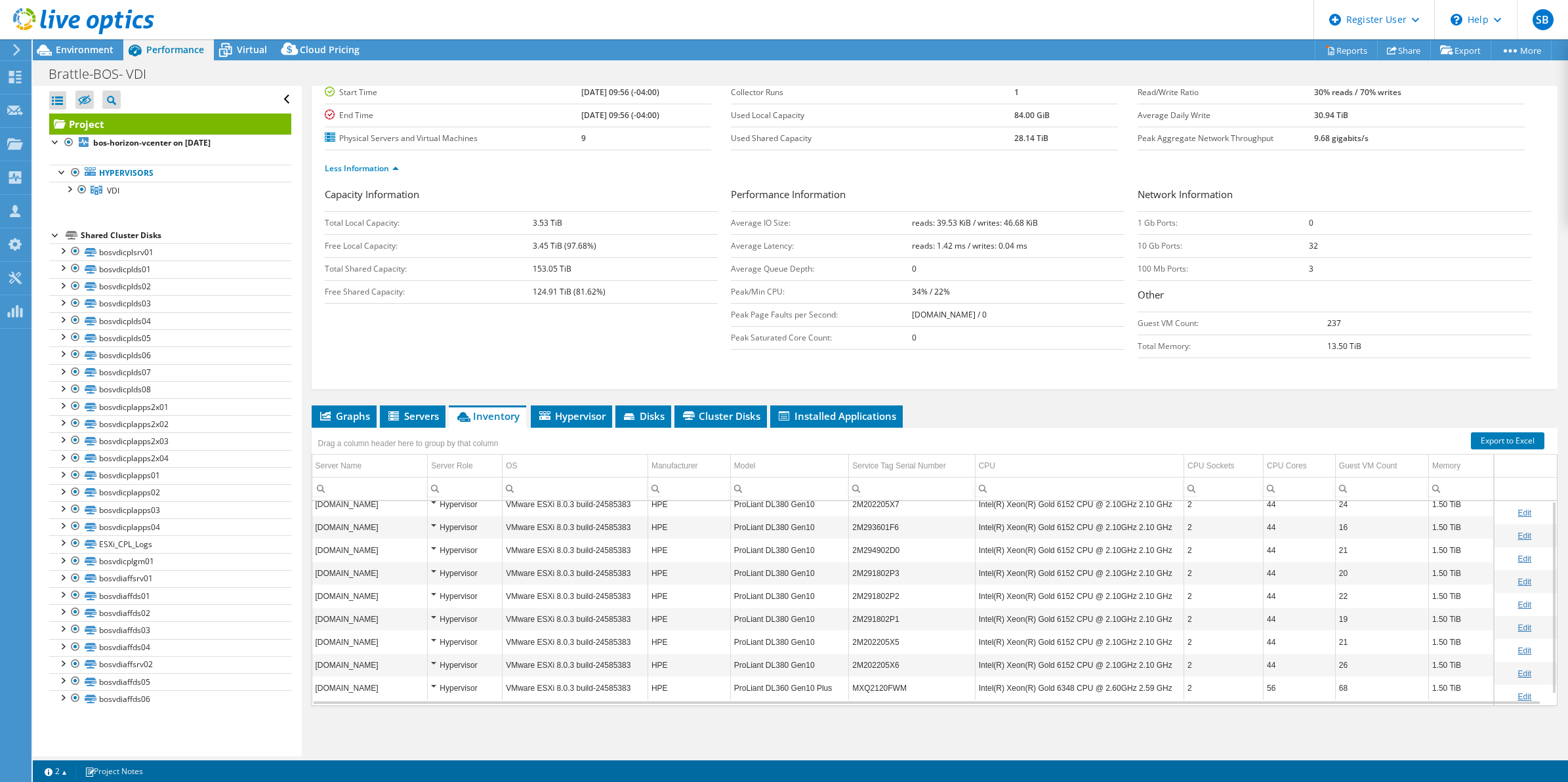
scroll to position [0, 0]
drag, startPoint x: 1467, startPoint y: 512, endPoint x: 1417, endPoint y: 515, distance: 50.1
click at [1417, 515] on tr "[DOMAIN_NAME] Hypervisor VMware ESXi 8.0.3 build-24585383 HPE ProLiant DL380 Ge…" at bounding box center [935, 512] width 1245 height 23
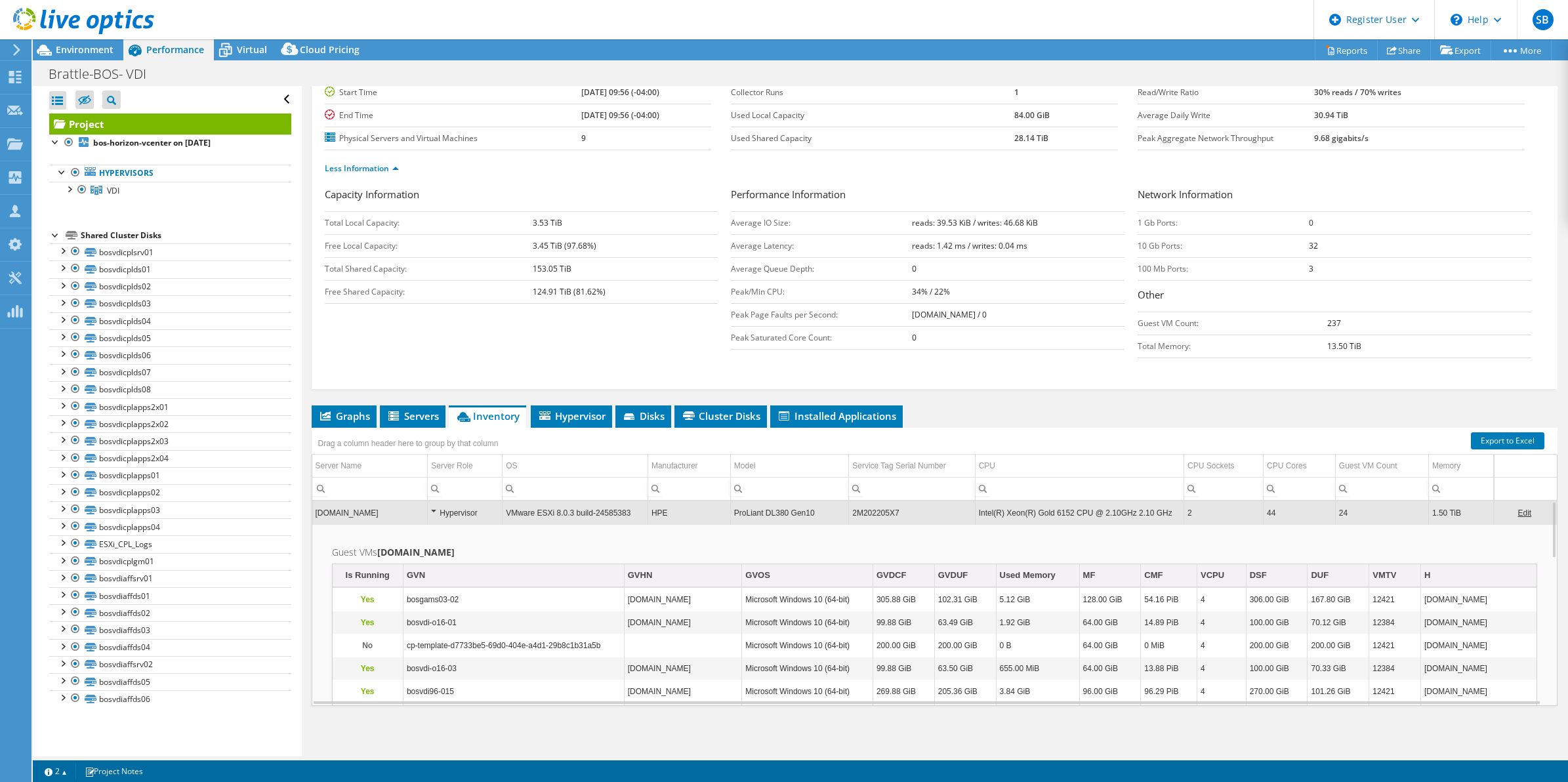
click at [1132, 517] on td "Intel(R) Xeon(R) Gold 6152 CPU @ 2.10GHz 2.10 GHz" at bounding box center [1079, 512] width 209 height 23
